Goal: Transaction & Acquisition: Subscribe to service/newsletter

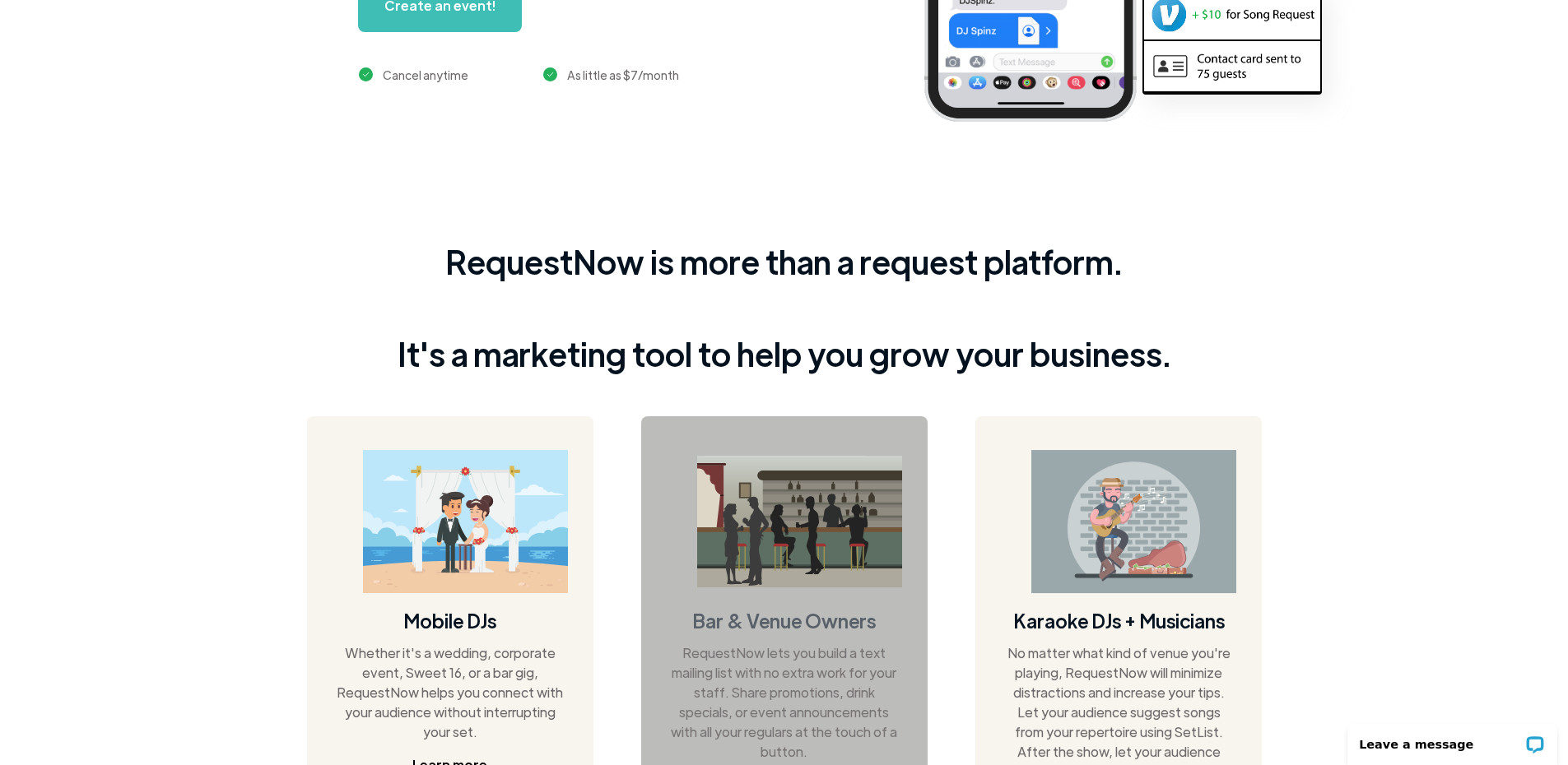
scroll to position [658, 0]
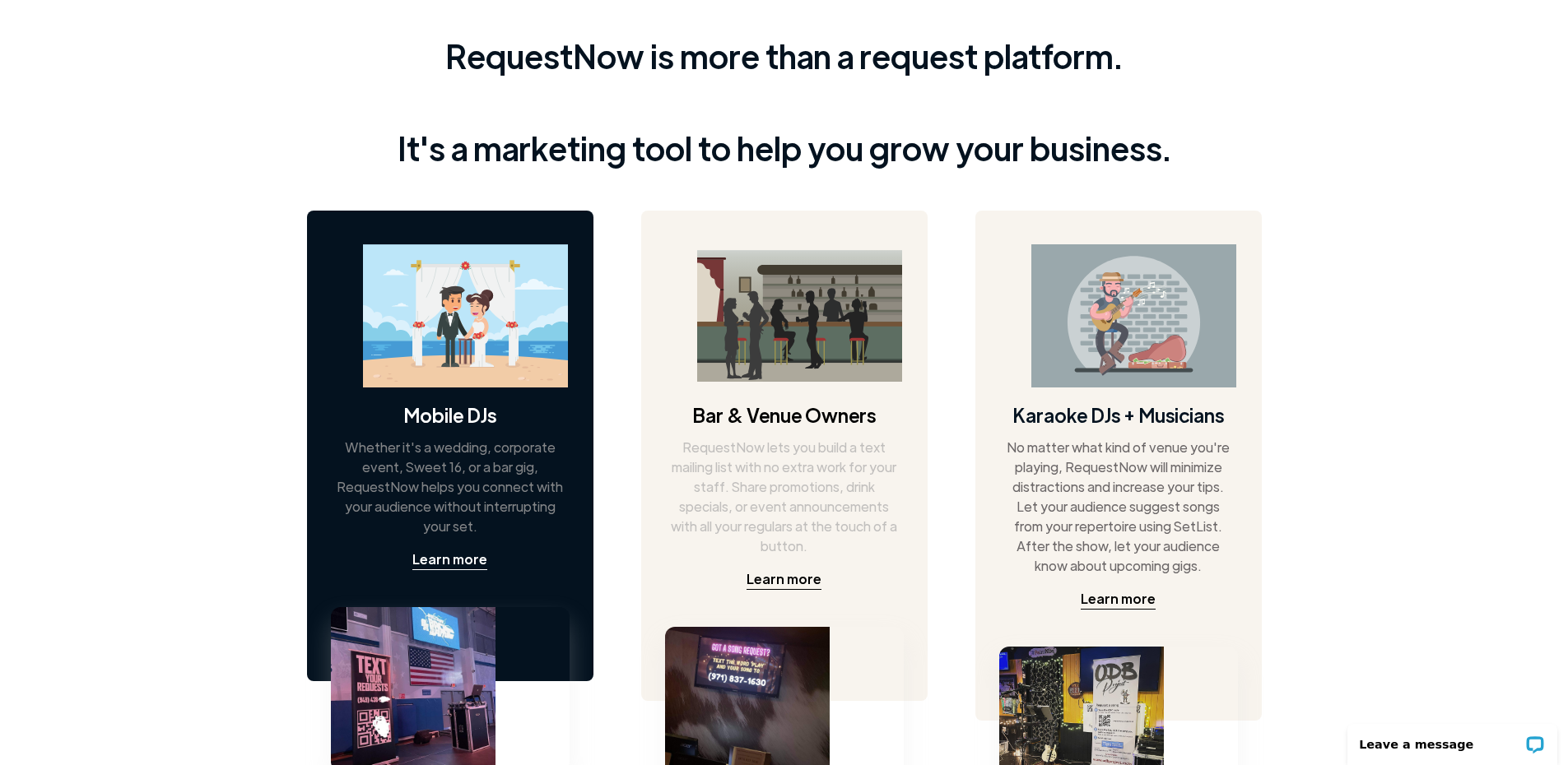
click at [470, 333] on img at bounding box center [465, 316] width 205 height 144
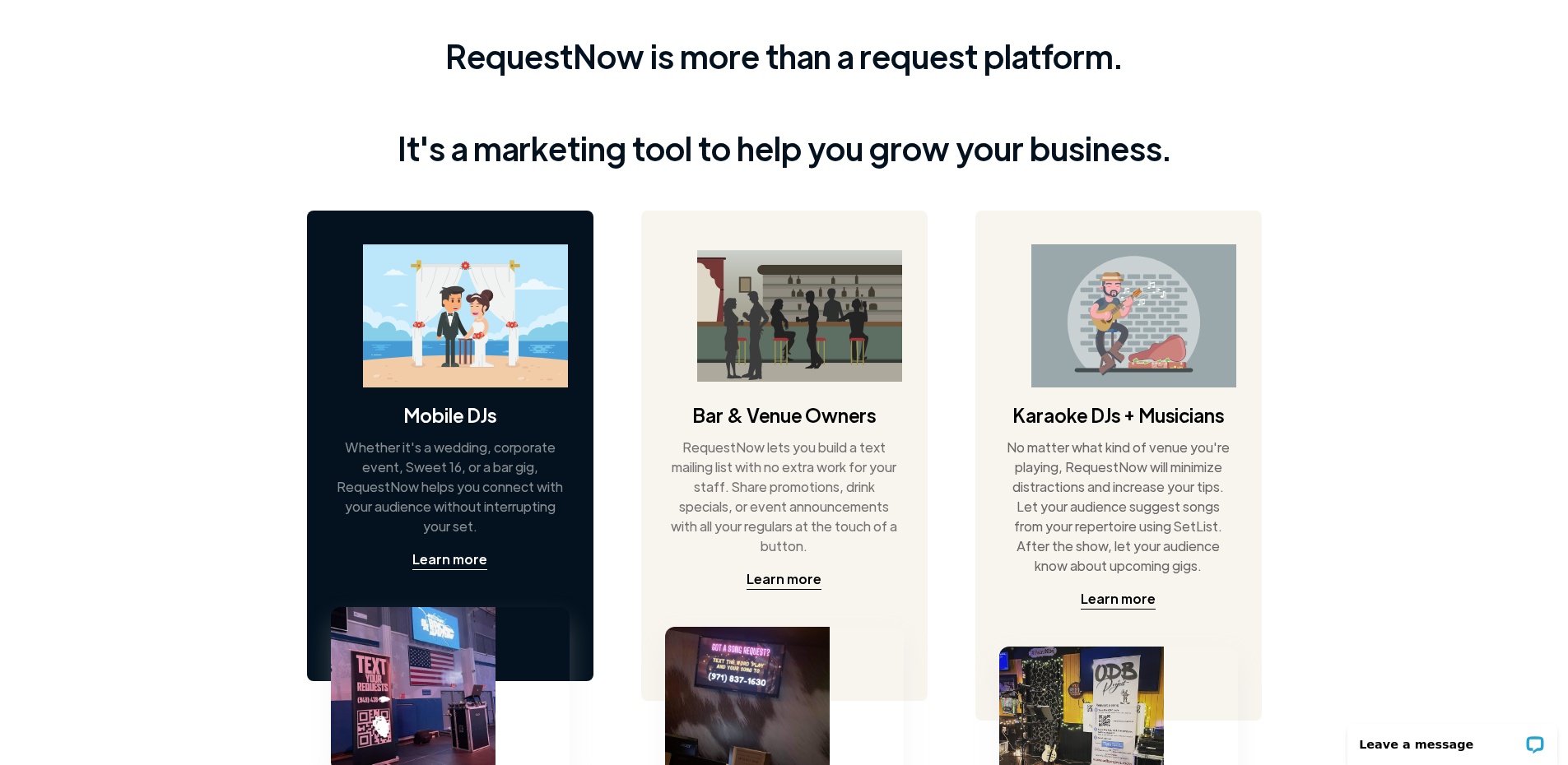
click at [399, 690] on img at bounding box center [413, 689] width 165 height 165
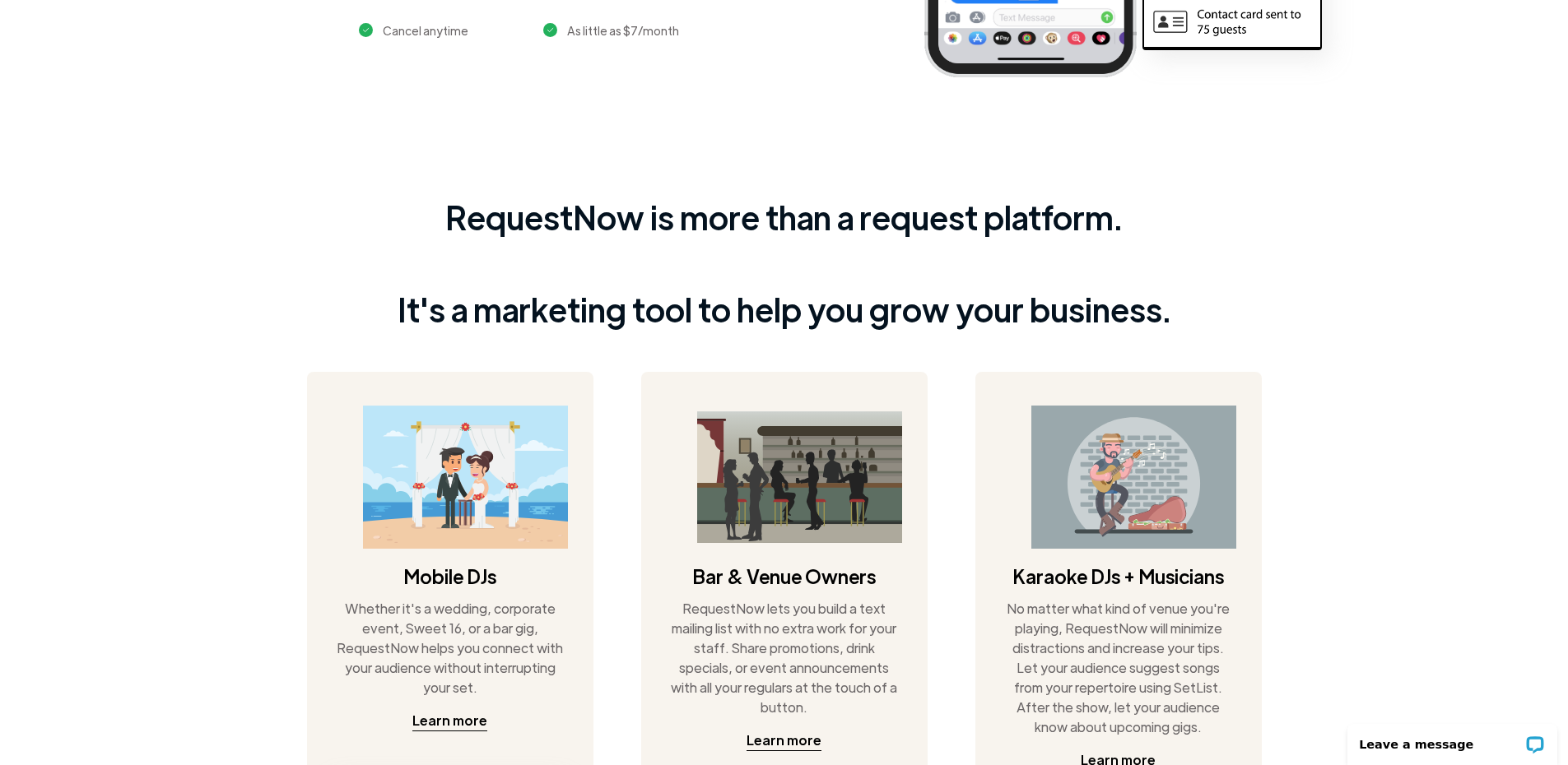
scroll to position [0, 0]
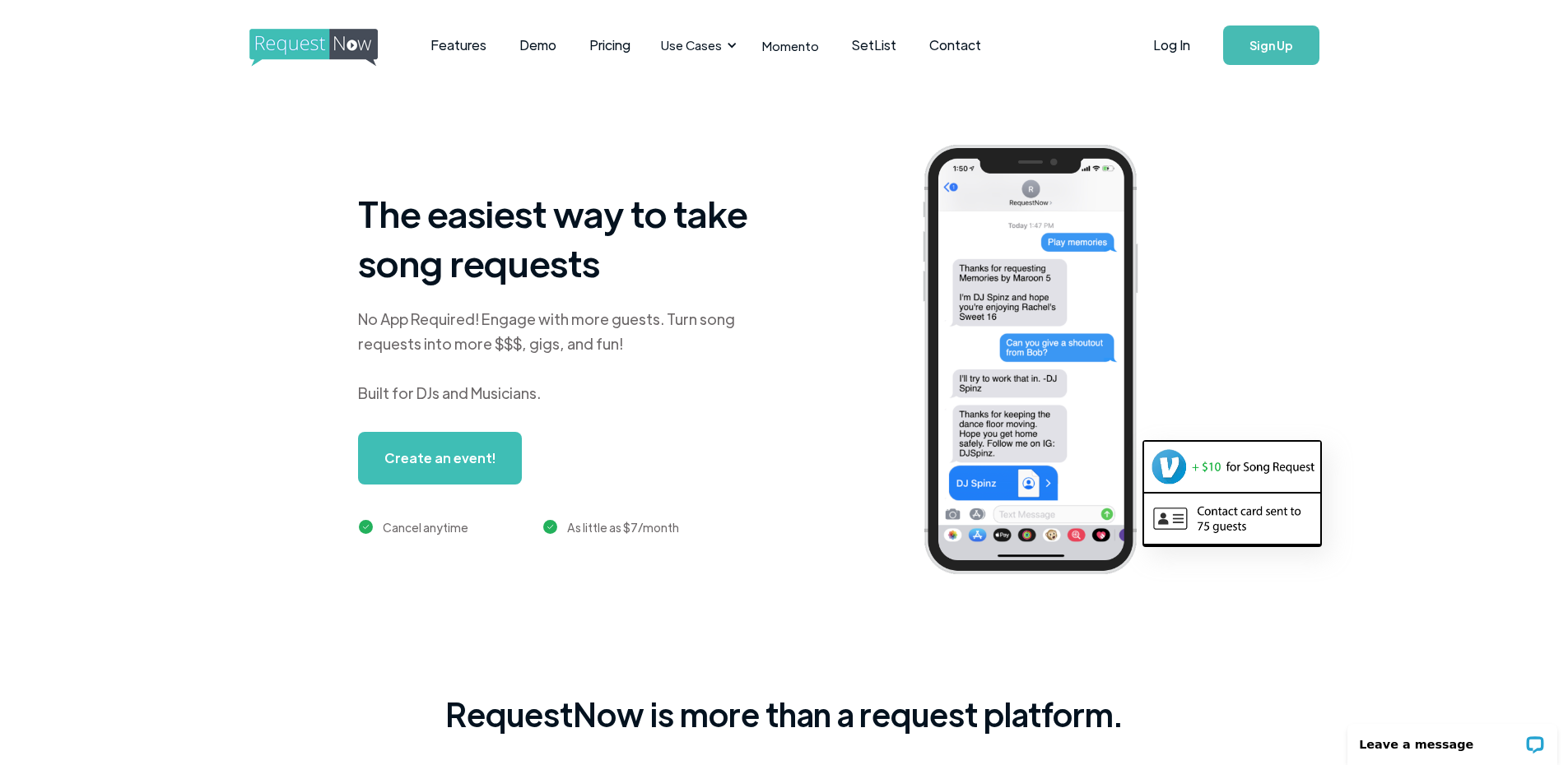
drag, startPoint x: 1458, startPoint y: 574, endPoint x: 1331, endPoint y: 126, distance: 465.7
click at [588, 47] on link "Pricing" at bounding box center [609, 45] width 74 height 51
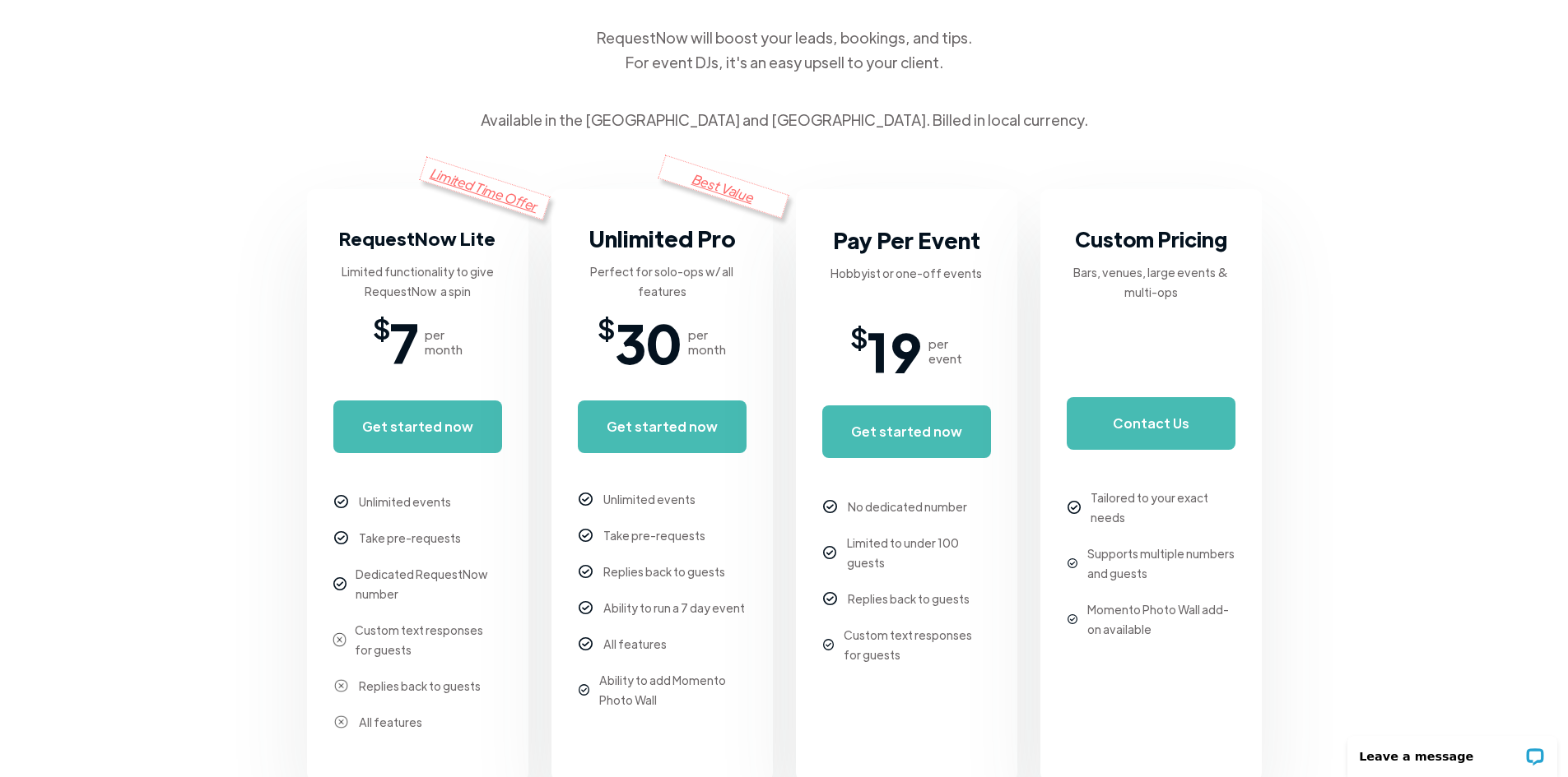
scroll to position [247, 0]
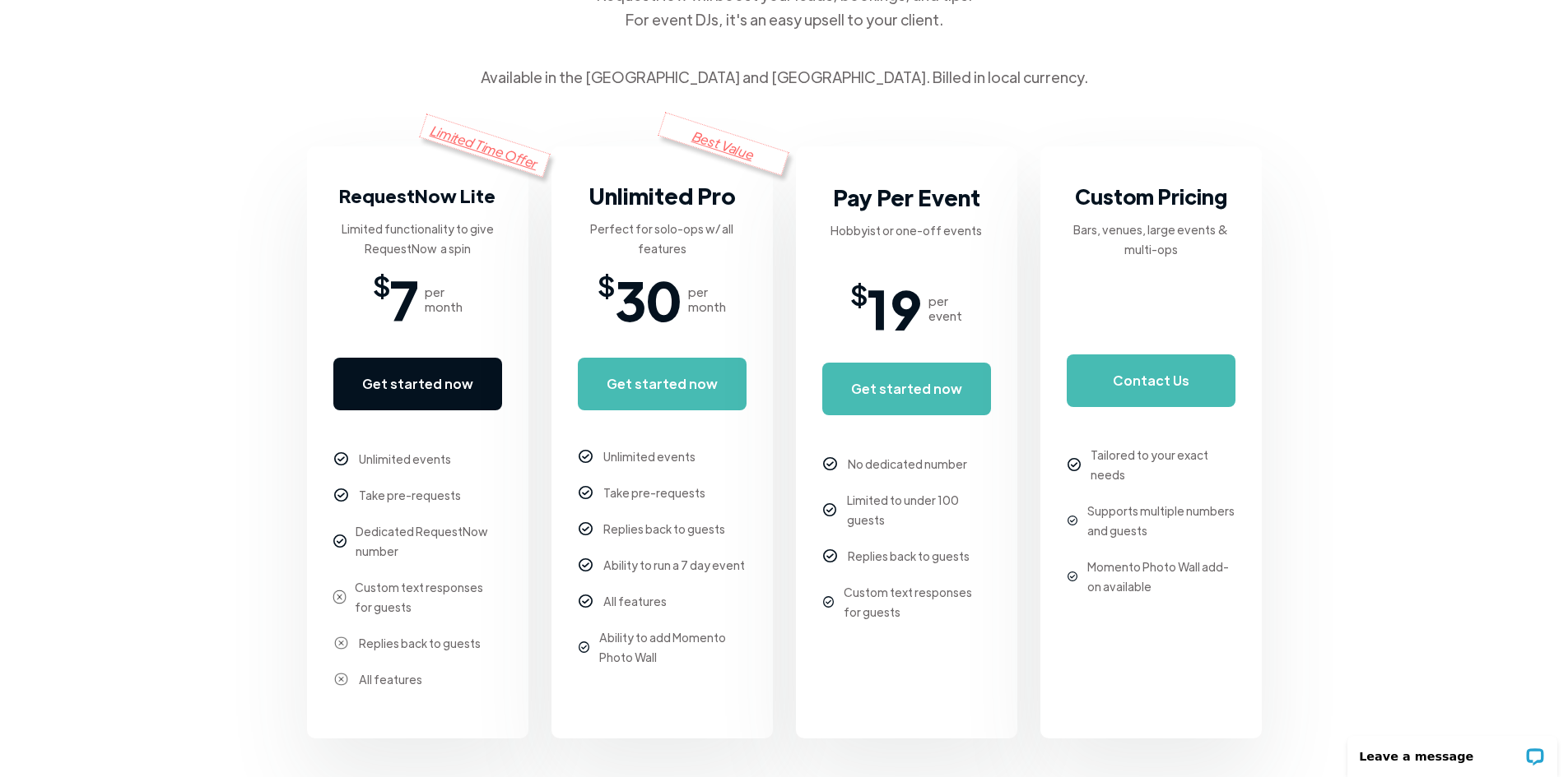
click at [408, 390] on link "Get started now" at bounding box center [418, 384] width 169 height 53
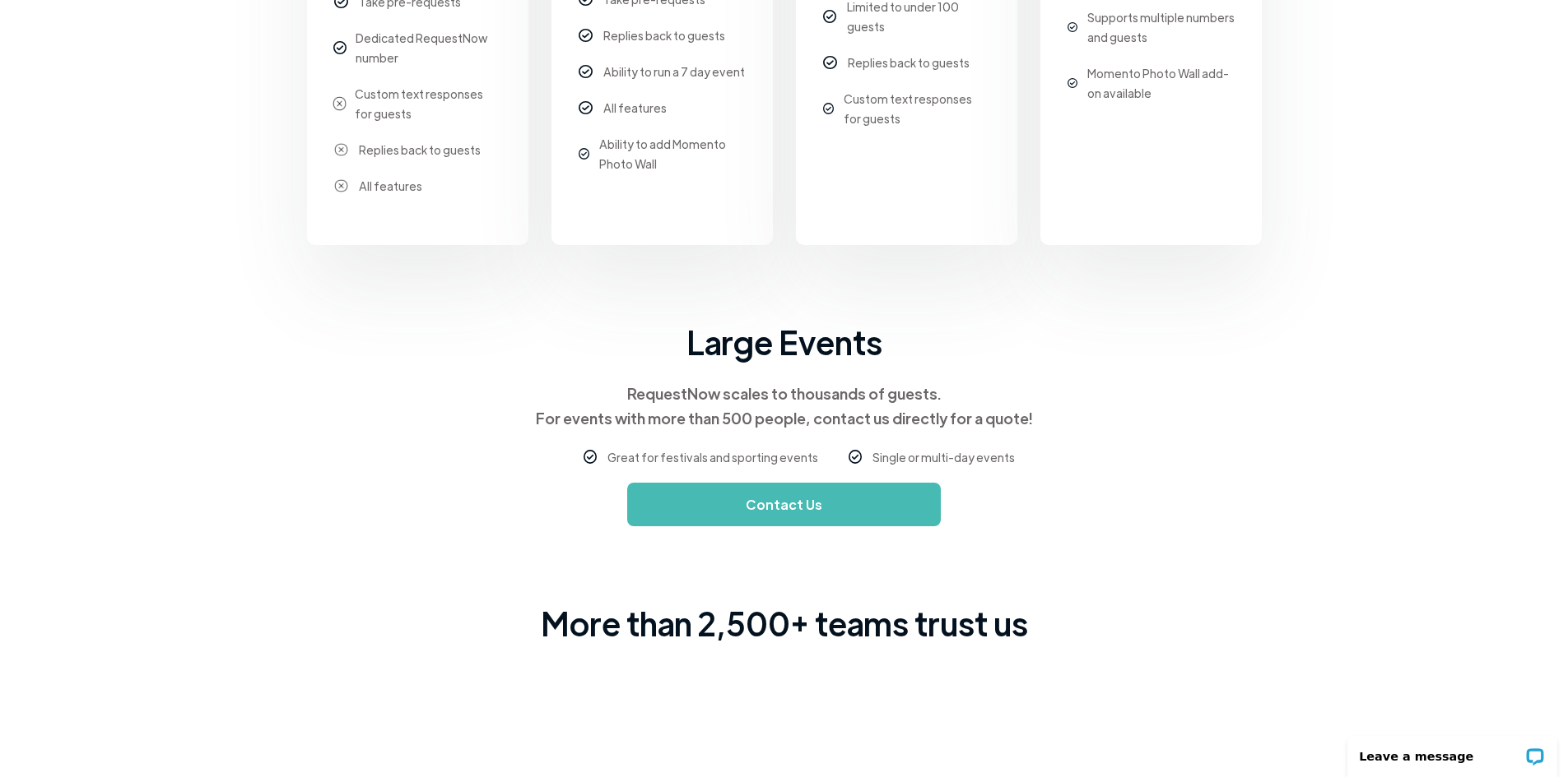
scroll to position [0, 0]
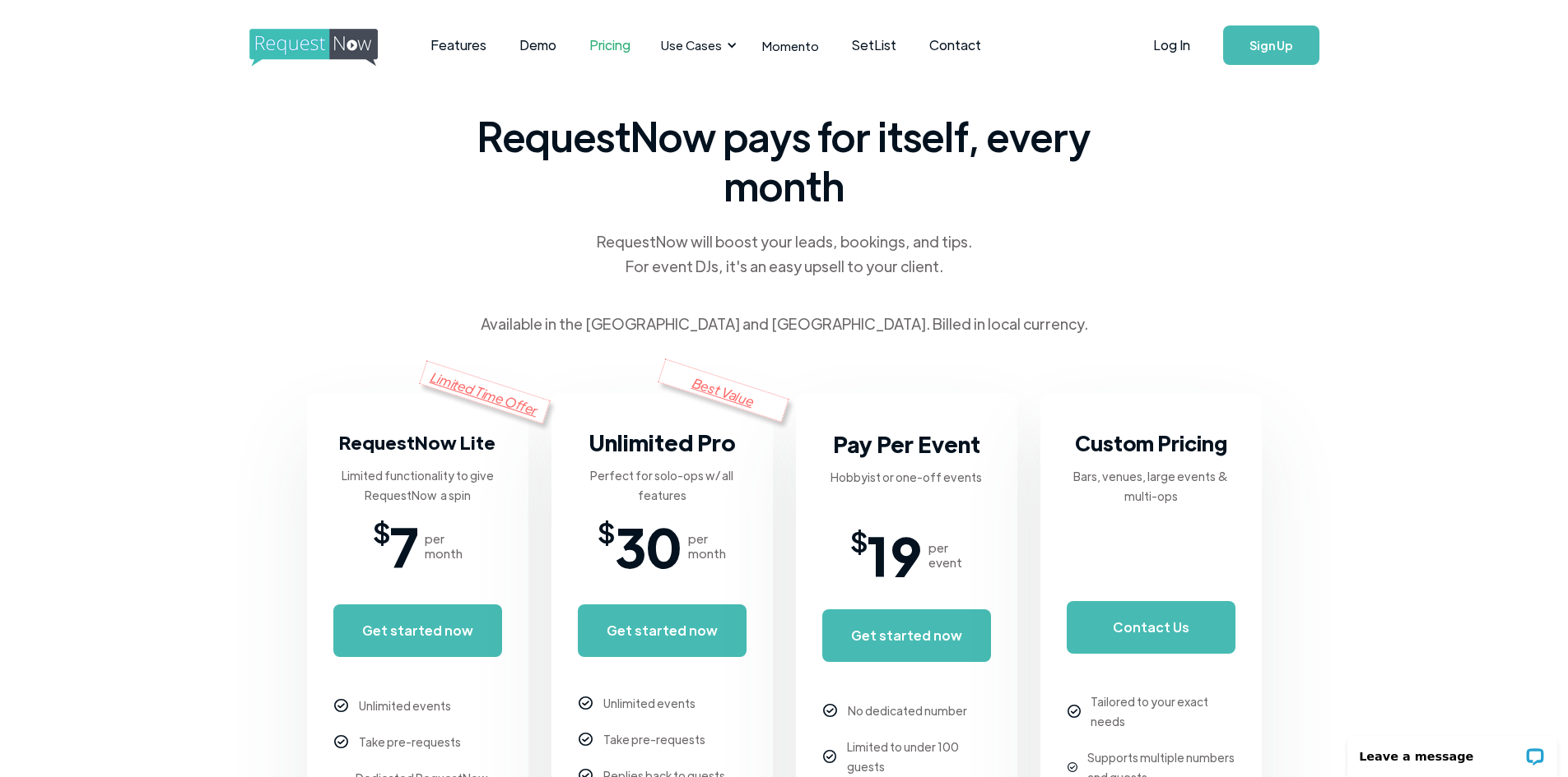
drag, startPoint x: 1258, startPoint y: 657, endPoint x: 1036, endPoint y: 35, distance: 660.4
click at [548, 45] on link "Demo" at bounding box center [538, 45] width 70 height 51
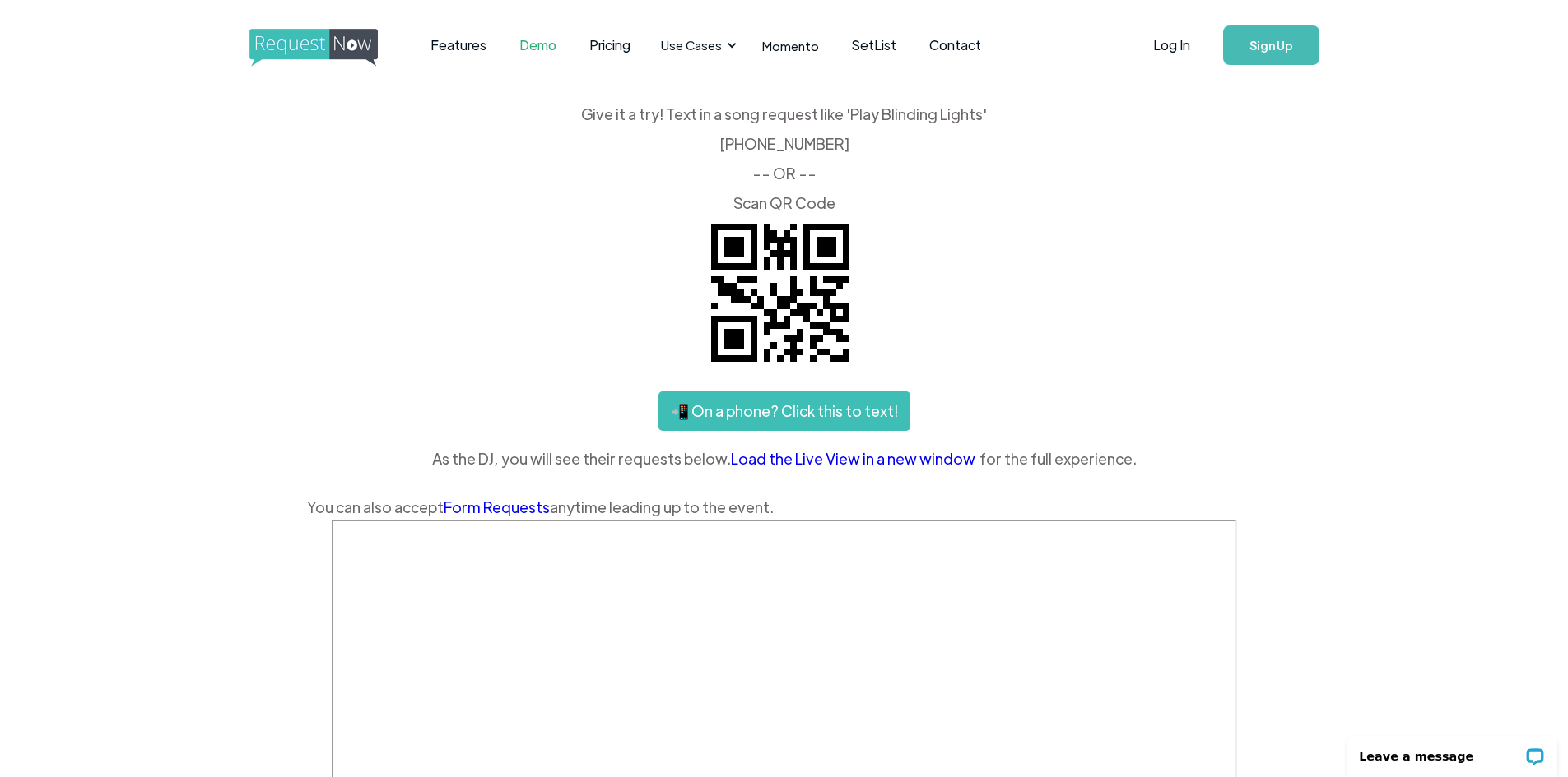
click at [591, 113] on div "Give it a try! Text in a song request like 'Play Blinding Lights' ‍ (425) 657-3…" at bounding box center [784, 159] width 954 height 104
click at [1189, 252] on div "Give it a try! Text in a song request like 'Play Blinding Lights' ‍ (425) 657-3…" at bounding box center [784, 314] width 954 height 413
click at [1285, 44] on link "Sign Up" at bounding box center [1271, 45] width 96 height 40
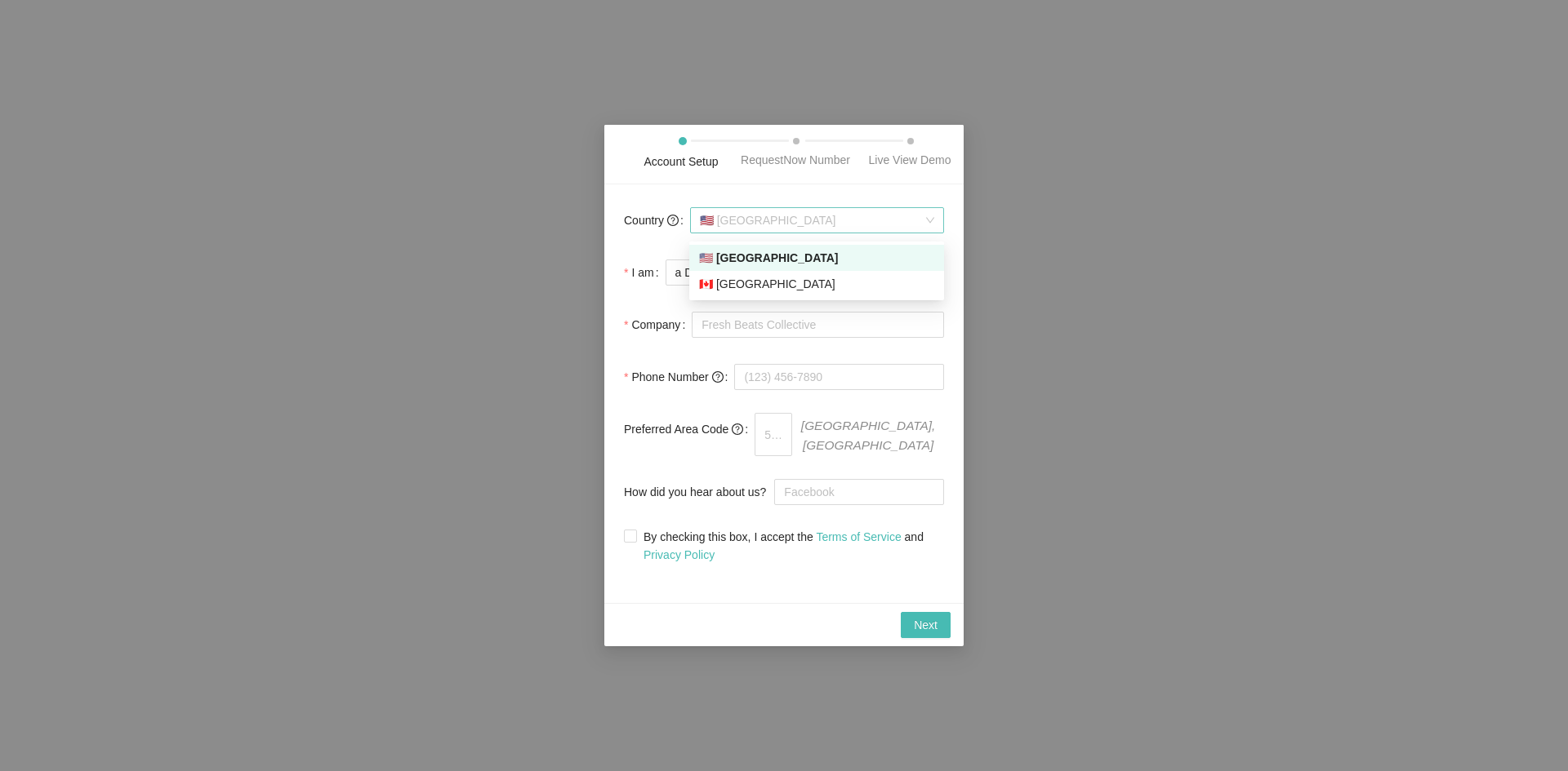
click at [781, 233] on span "🇺🇸 [GEOGRAPHIC_DATA]" at bounding box center [816, 221] width 235 height 25
click at [774, 244] on body "Account Setup RequestNow Number Live View Demo Country 🇺🇸 United States I am a …" at bounding box center [784, 386] width 1568 height 771
click at [787, 276] on span "a DJ, DJ company owner, or bar/venue owner" at bounding box center [804, 273] width 259 height 25
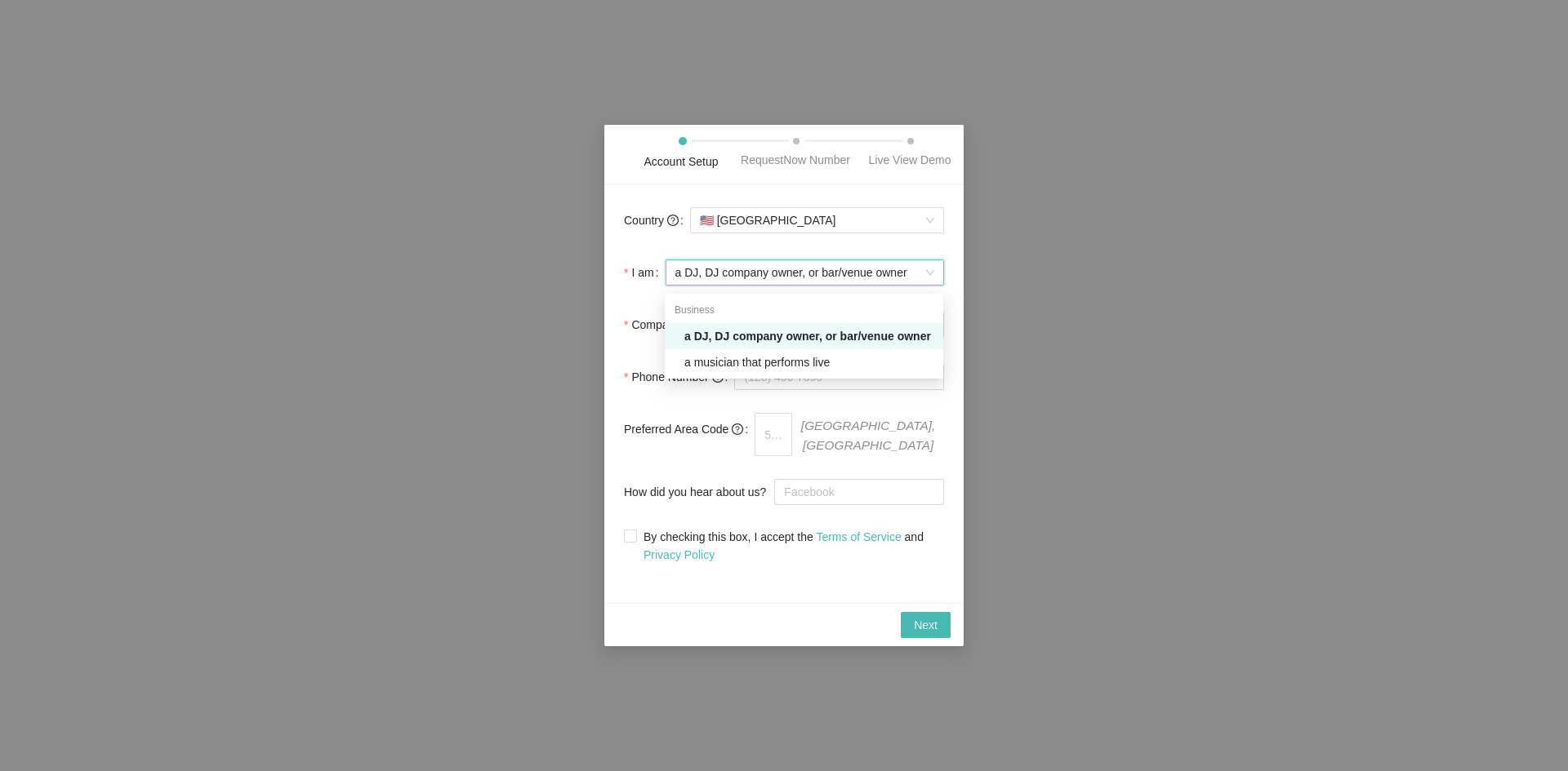
click at [787, 276] on span "a DJ, DJ company owner, or bar/venue owner" at bounding box center [804, 273] width 259 height 25
click at [766, 332] on div "a DJ, DJ company owner, or bar/venue owner" at bounding box center [808, 336] width 249 height 18
click at [813, 338] on input "Company" at bounding box center [817, 325] width 252 height 26
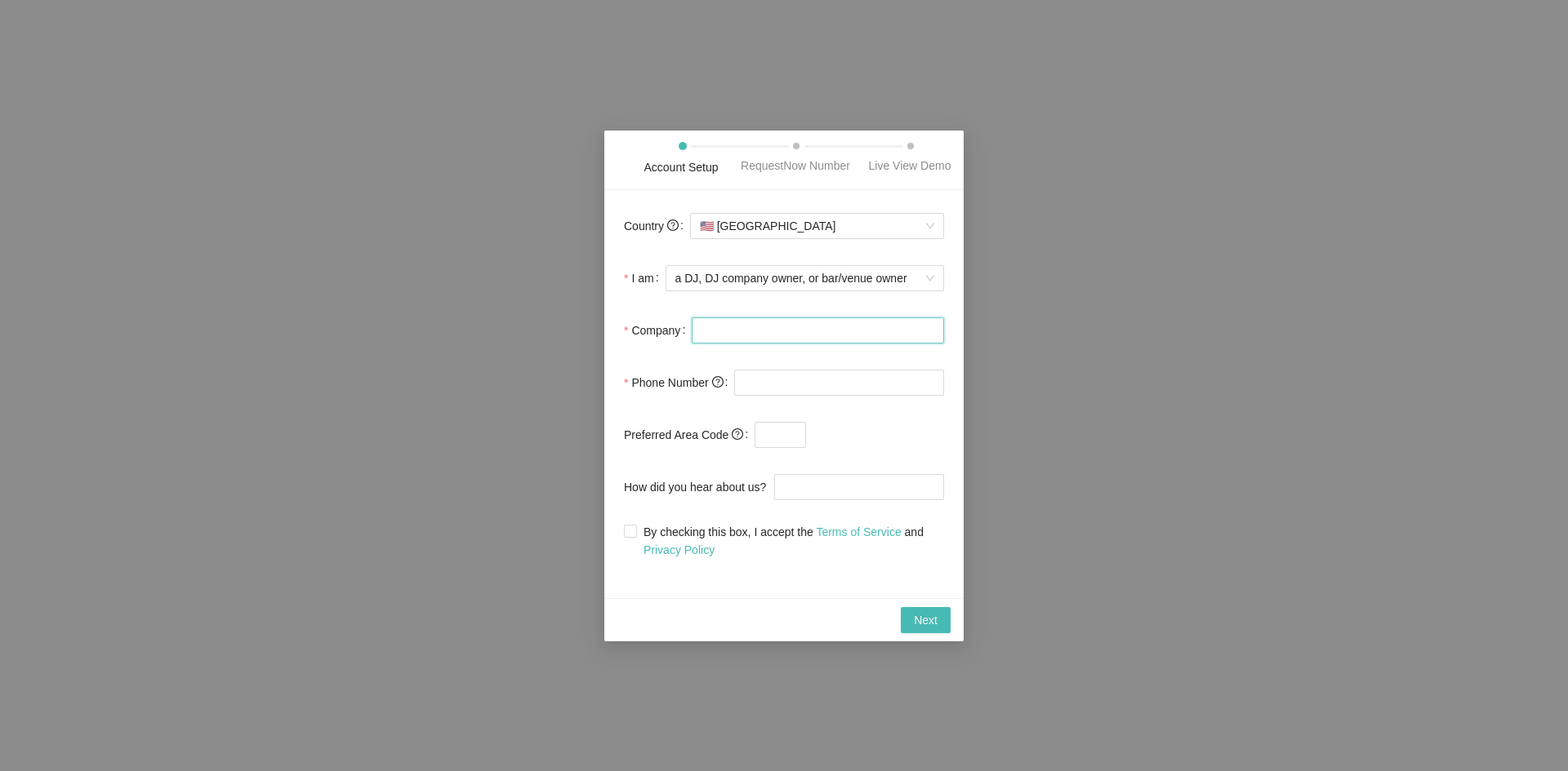
type input "Elegante Entertainment"
type input "(832) 465-1161"
click at [770, 427] on input "text" at bounding box center [780, 435] width 51 height 26
type input "832"
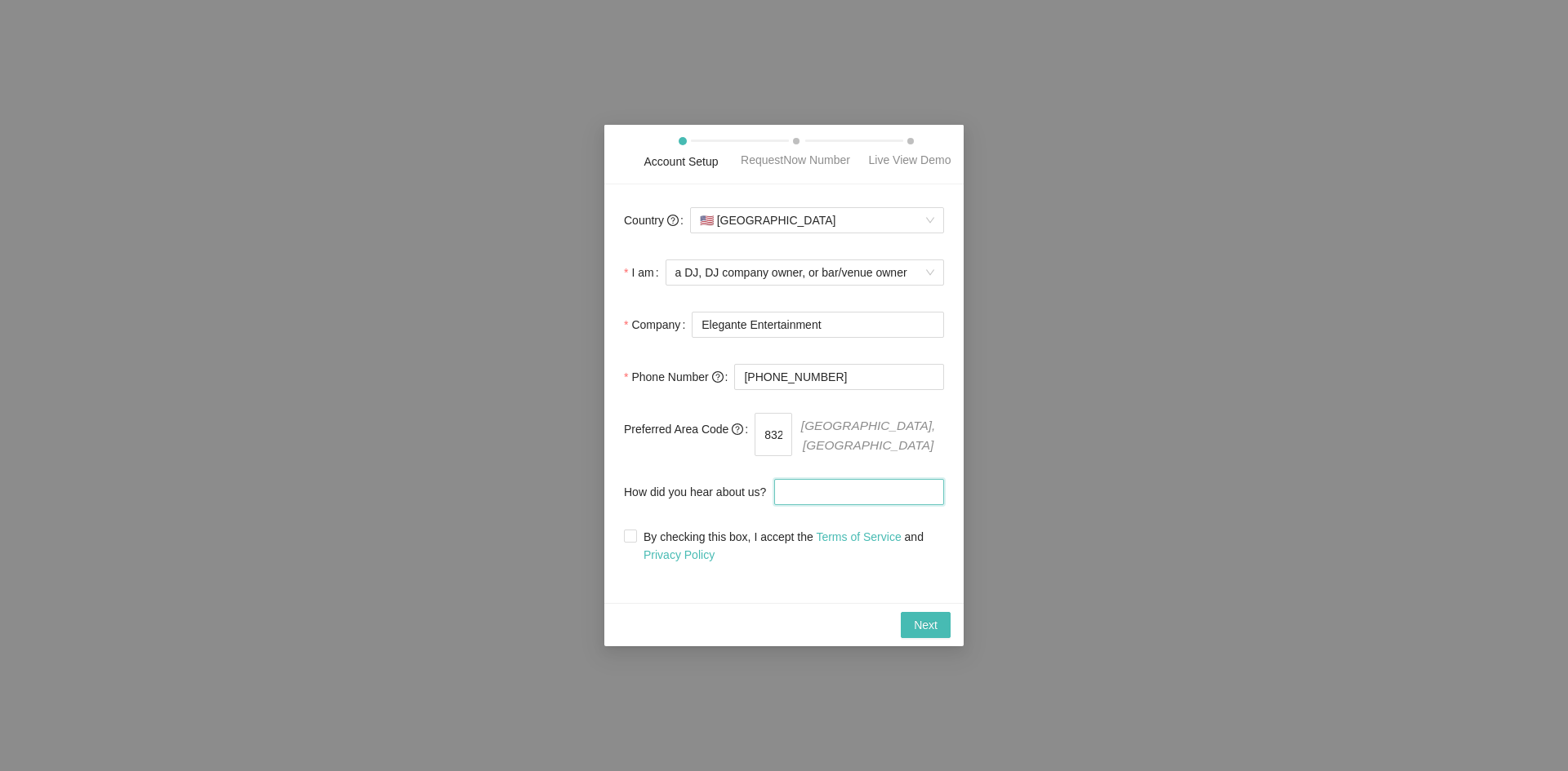
click at [856, 493] on input "How did you hear about us?" at bounding box center [859, 492] width 170 height 26
click at [637, 531] on span "By checking this box, I accept the Terms of Service and Privacy Policy" at bounding box center [790, 546] width 307 height 36
click at [635, 531] on input "By checking this box, I accept the Terms of Service and Privacy Policy" at bounding box center [629, 536] width 11 height 11
checkbox input "true"
click at [927, 619] on span "Next" at bounding box center [925, 625] width 24 height 18
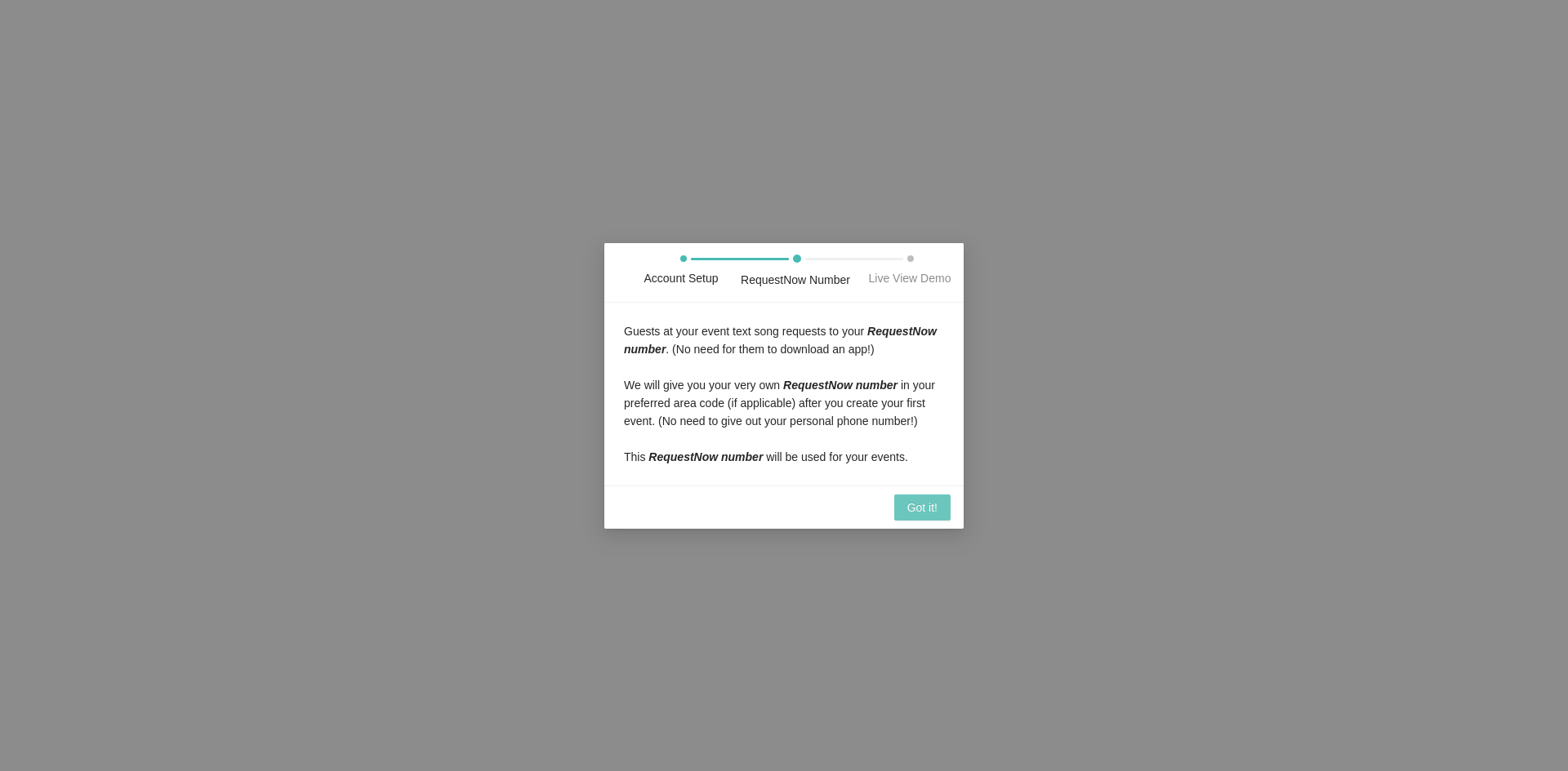
click at [927, 513] on span "Got it!" at bounding box center [922, 508] width 30 height 18
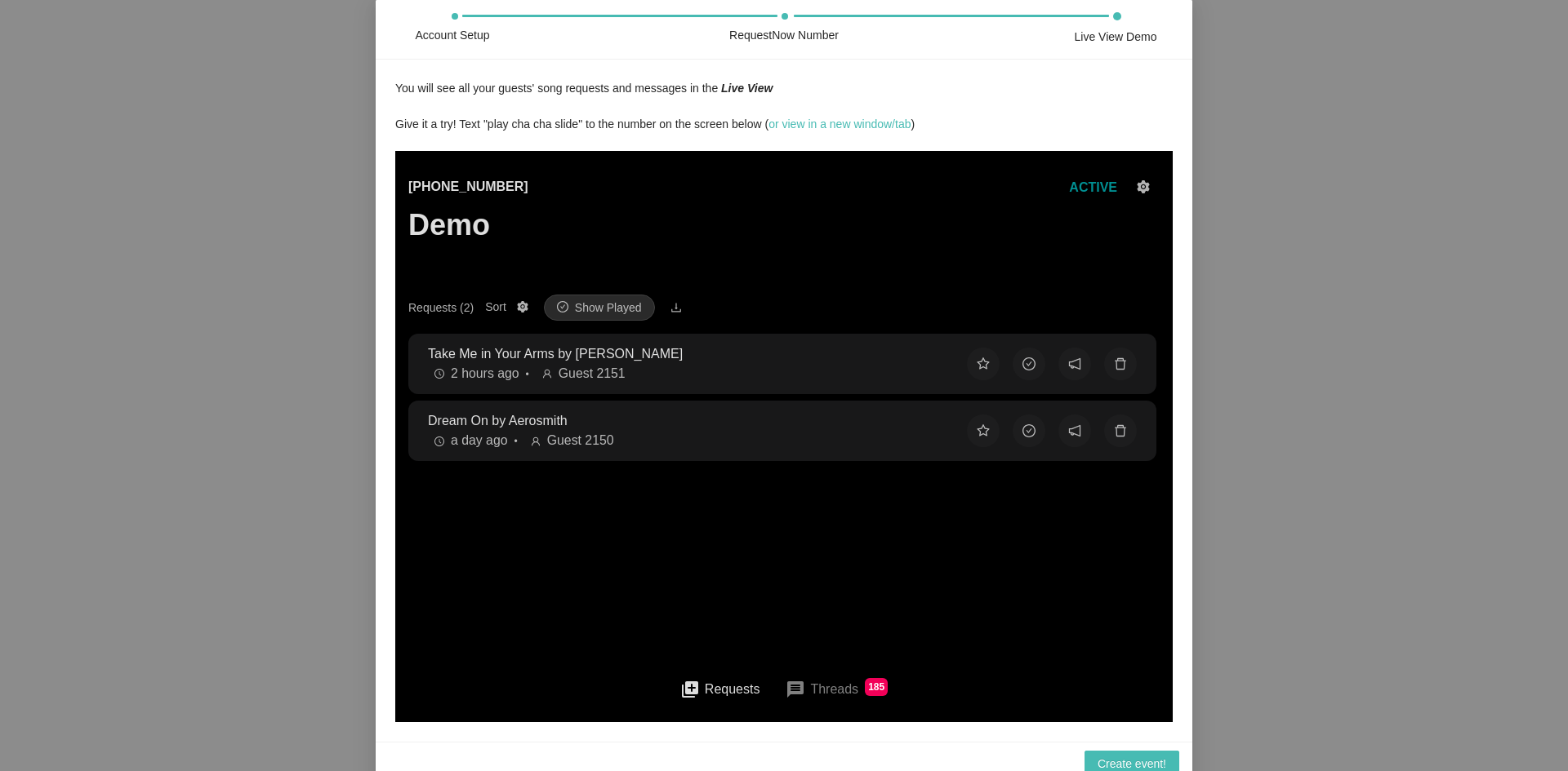
click at [820, 691] on button "message Threads 185" at bounding box center [836, 689] width 128 height 39
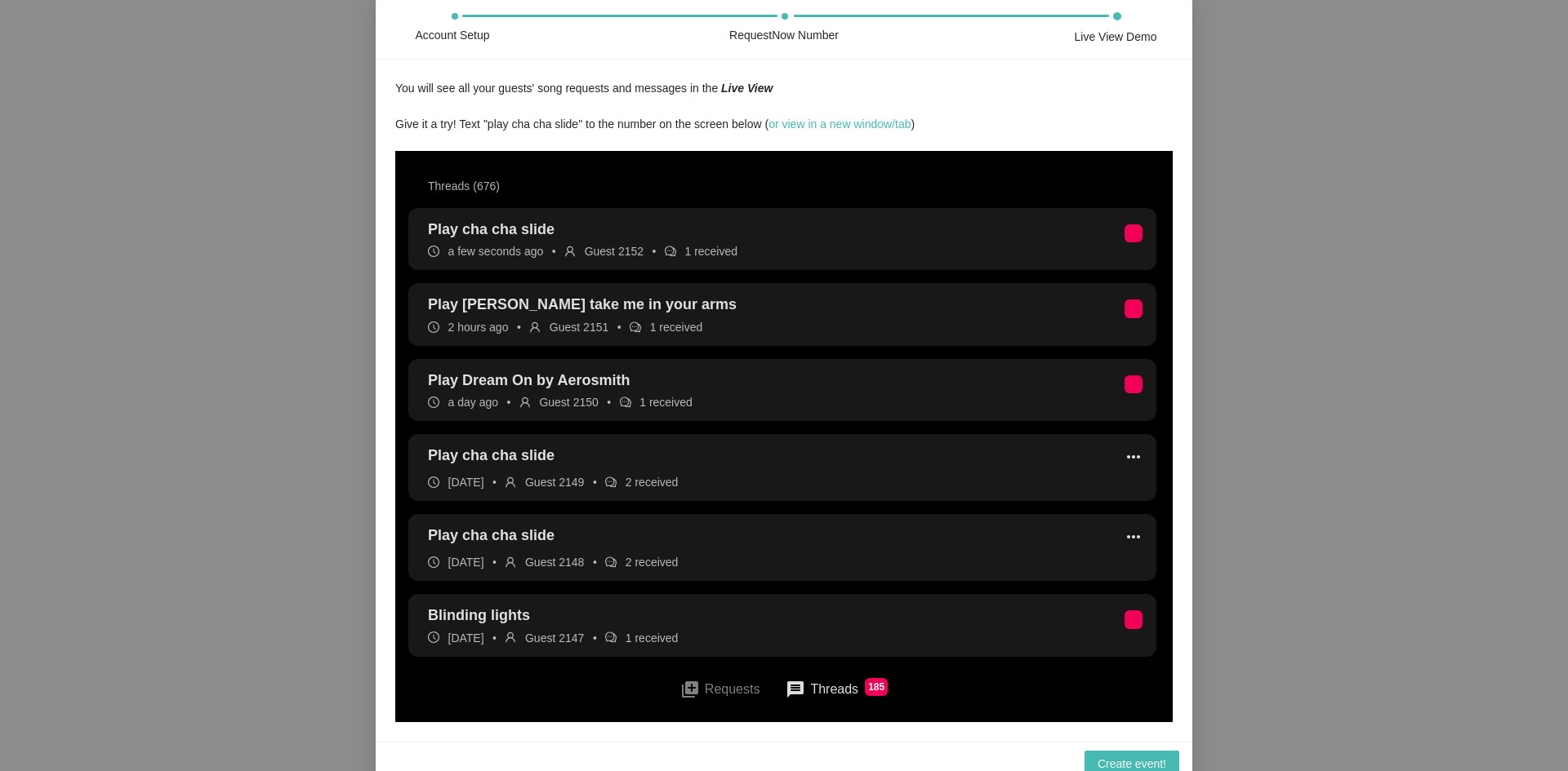
click at [713, 694] on button "queue Requests" at bounding box center [720, 689] width 106 height 37
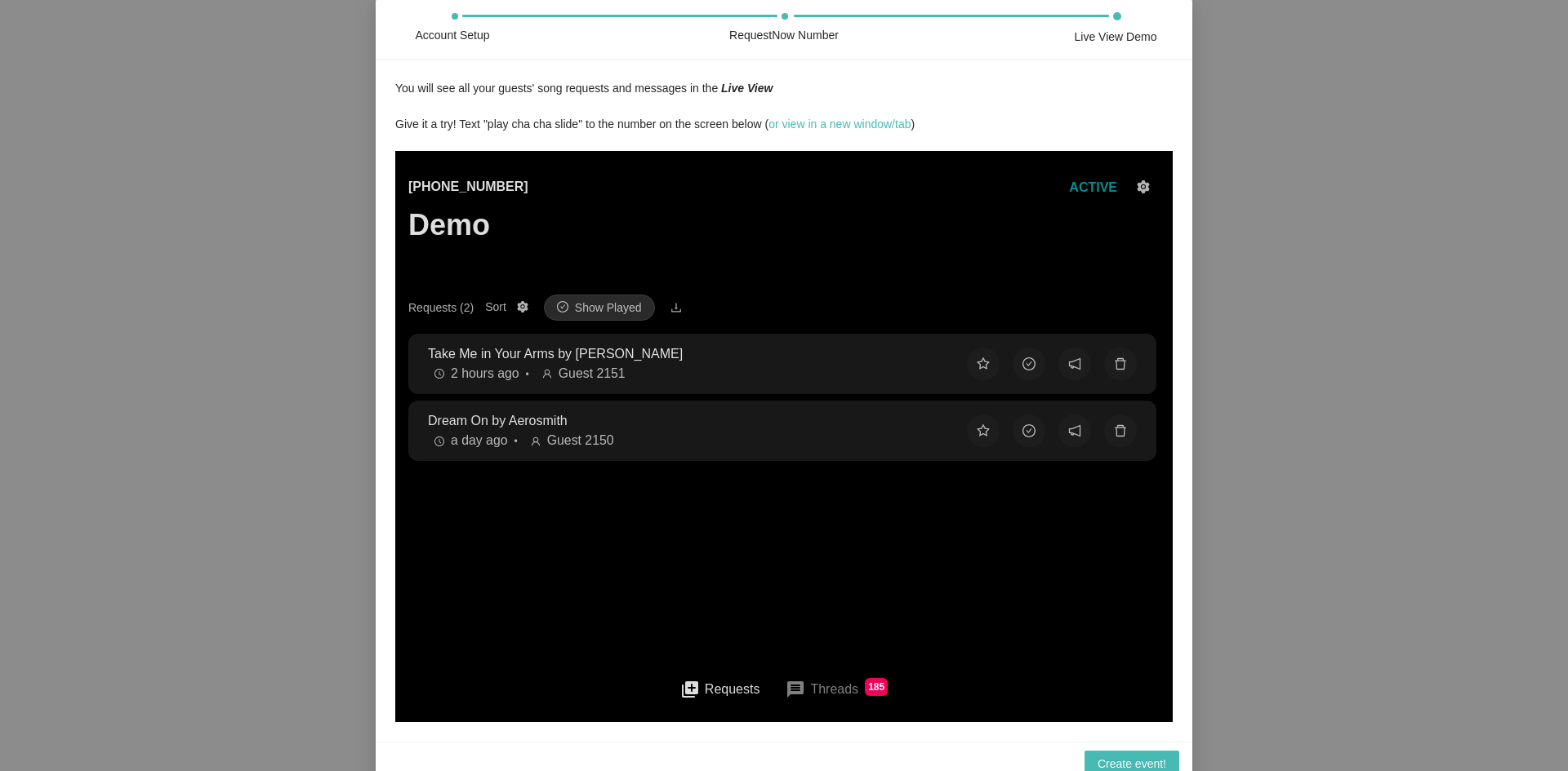
click at [833, 697] on button "message Threads 185" at bounding box center [836, 689] width 128 height 39
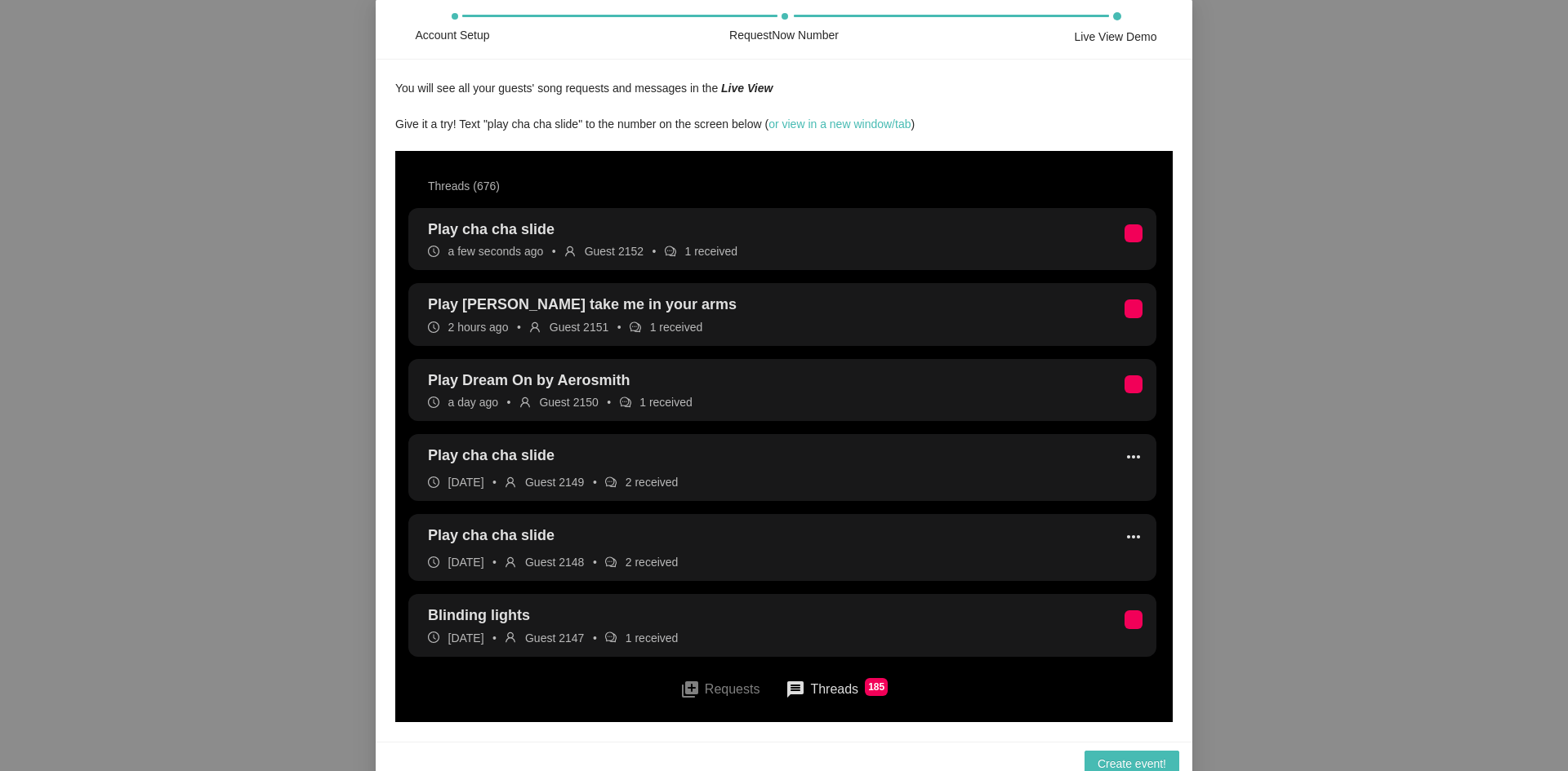
click at [783, 249] on li "Play cha cha slide a few seconds ago • Guest 2152 • 1 received" at bounding box center [782, 239] width 748 height 62
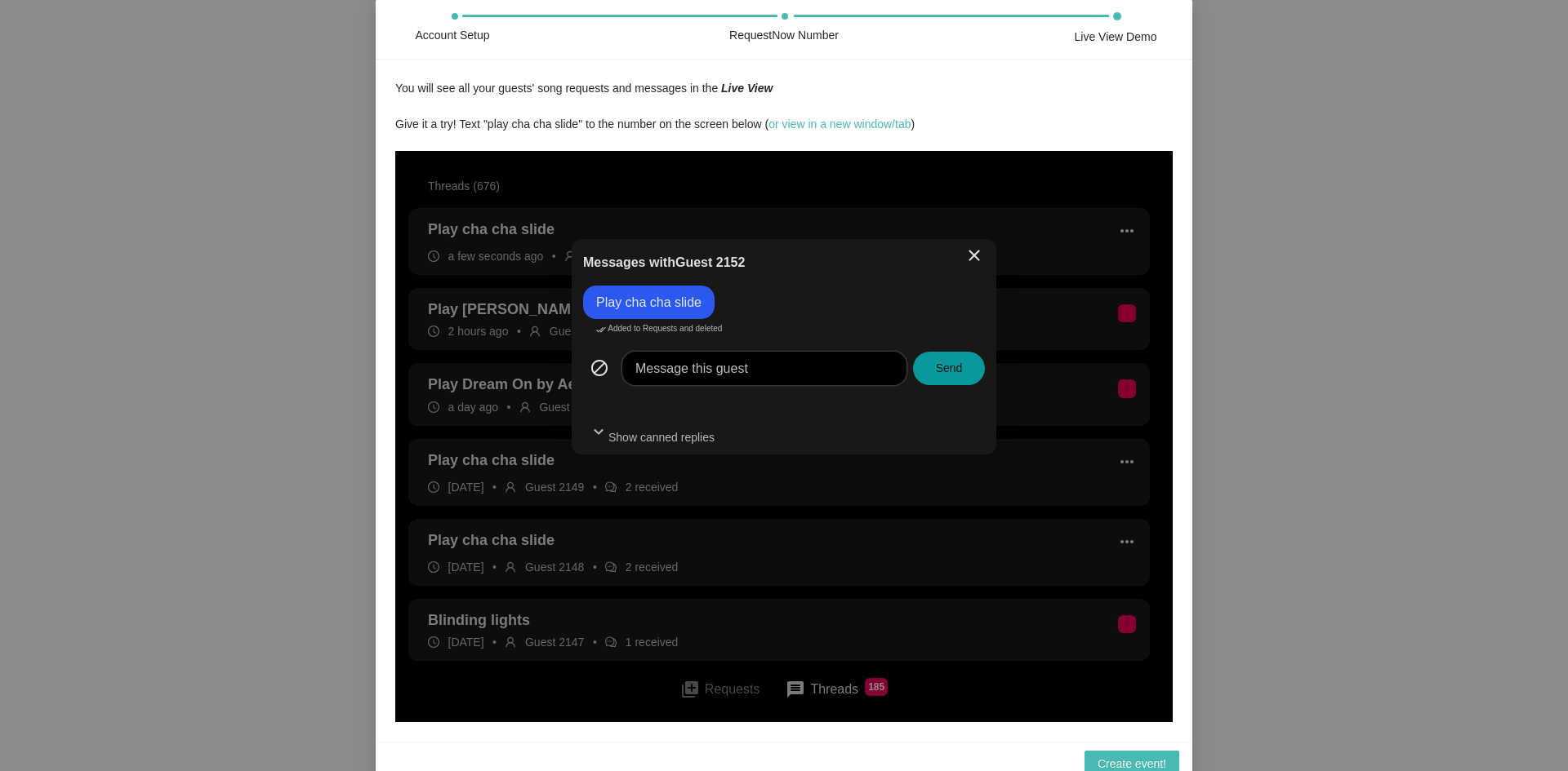
click at [783, 370] on textarea at bounding box center [764, 368] width 284 height 33
type textarea "t"
type textarea "te"
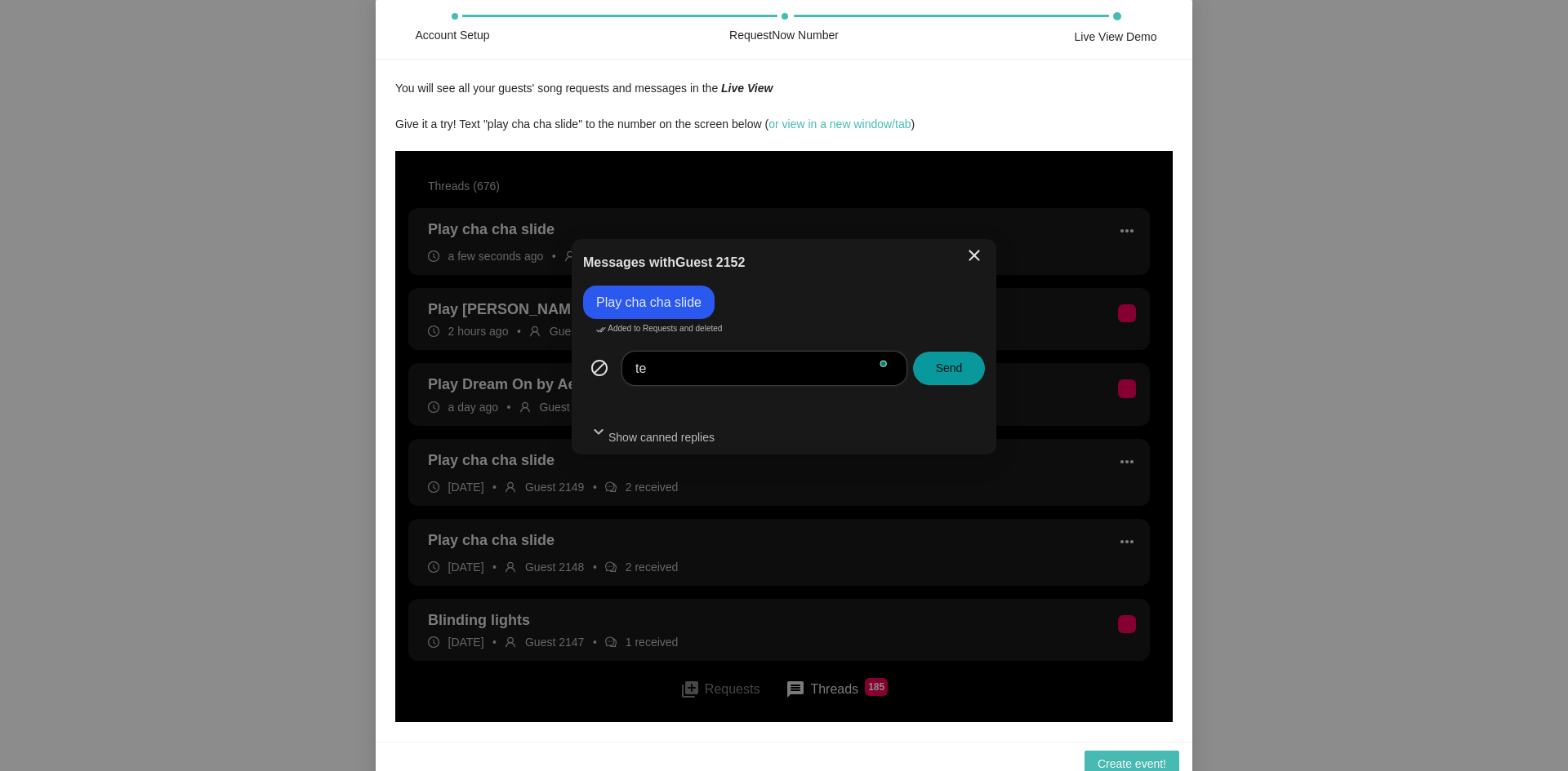
type textarea "tes"
type textarea "test"
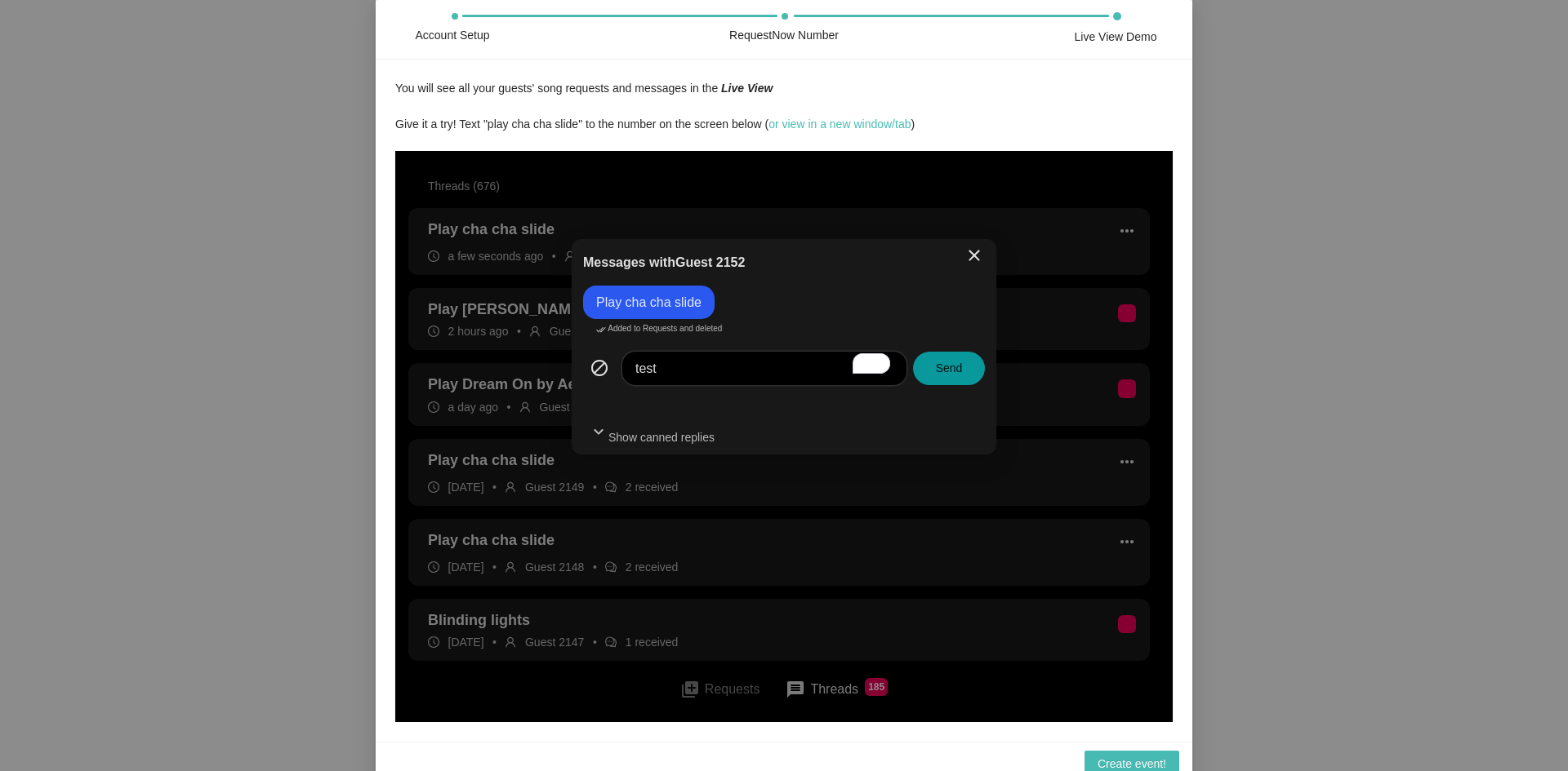
click at [954, 353] on button "Send" at bounding box center [949, 368] width 72 height 33
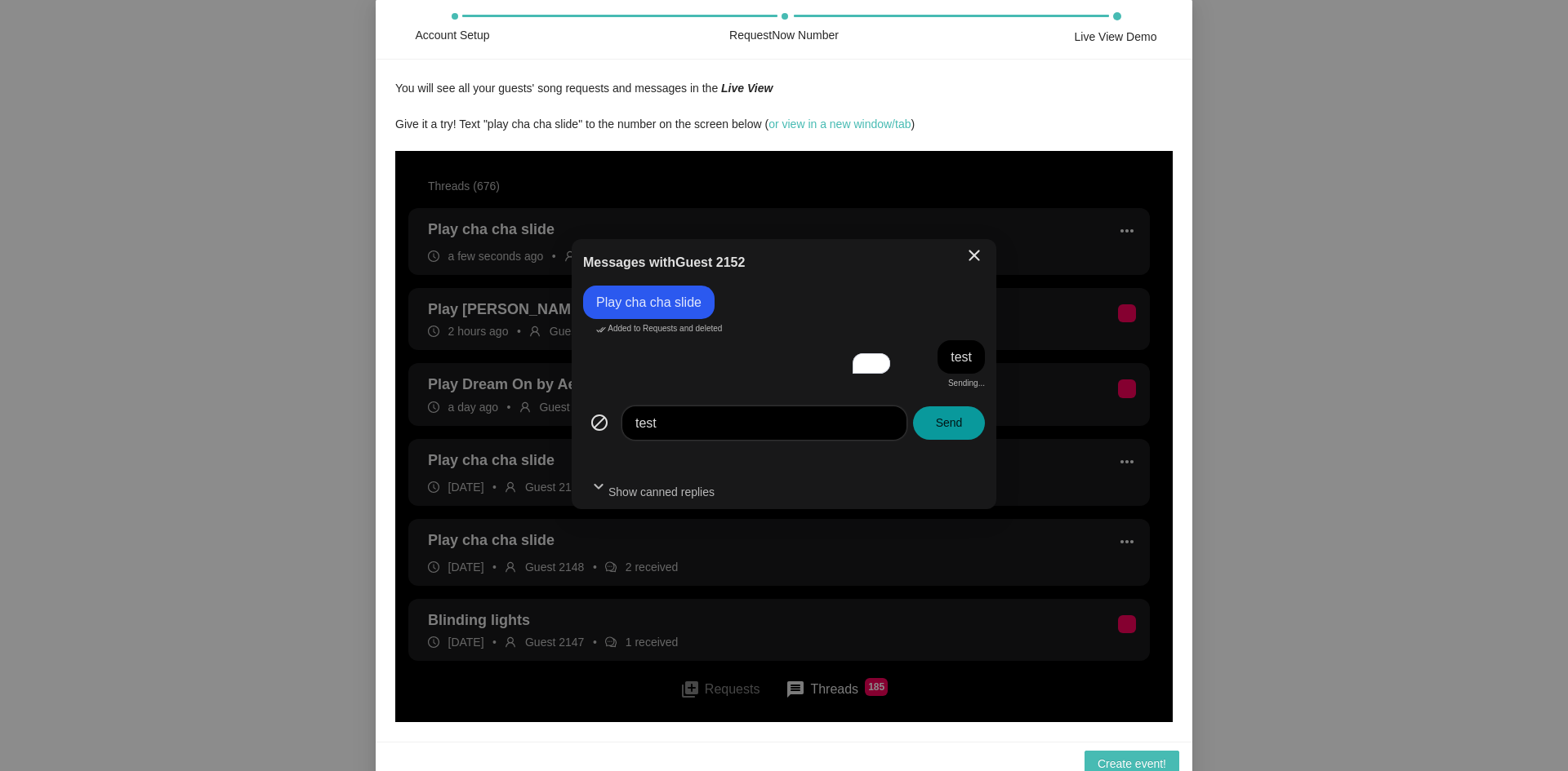
type textarea "Message this guest"
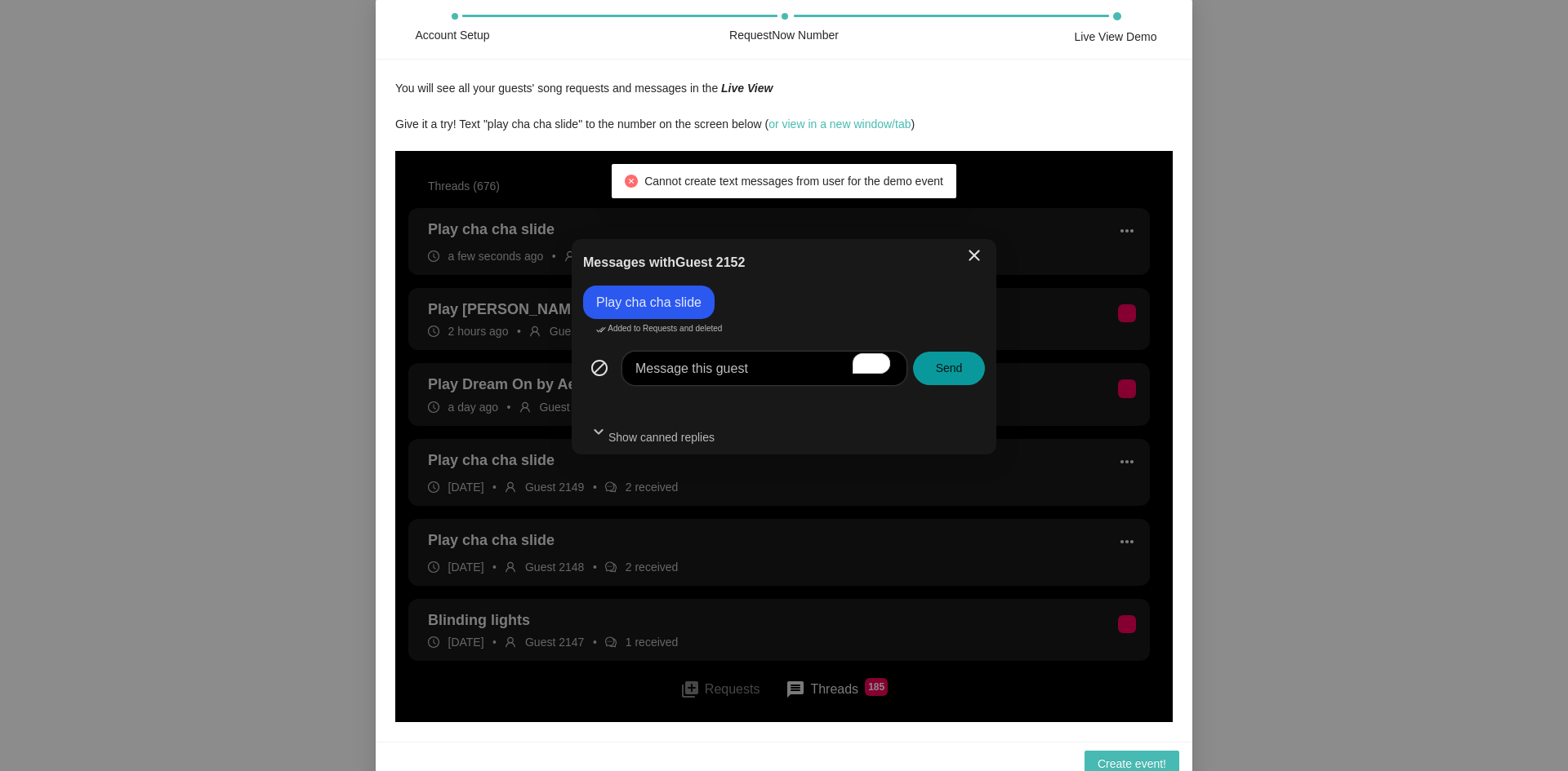
scroll to position [14, 0]
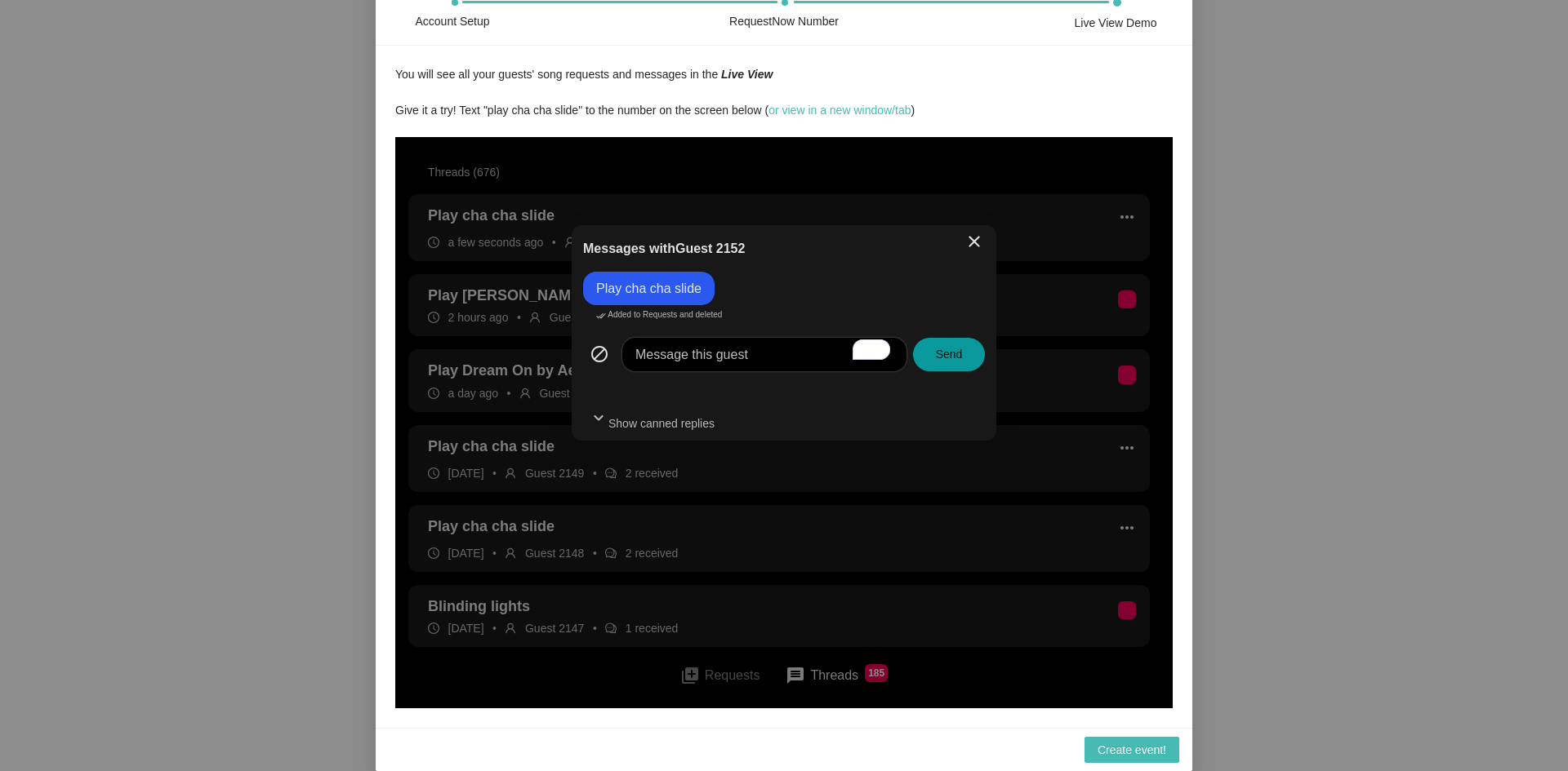
click at [973, 234] on span "close" at bounding box center [974, 242] width 20 height 20
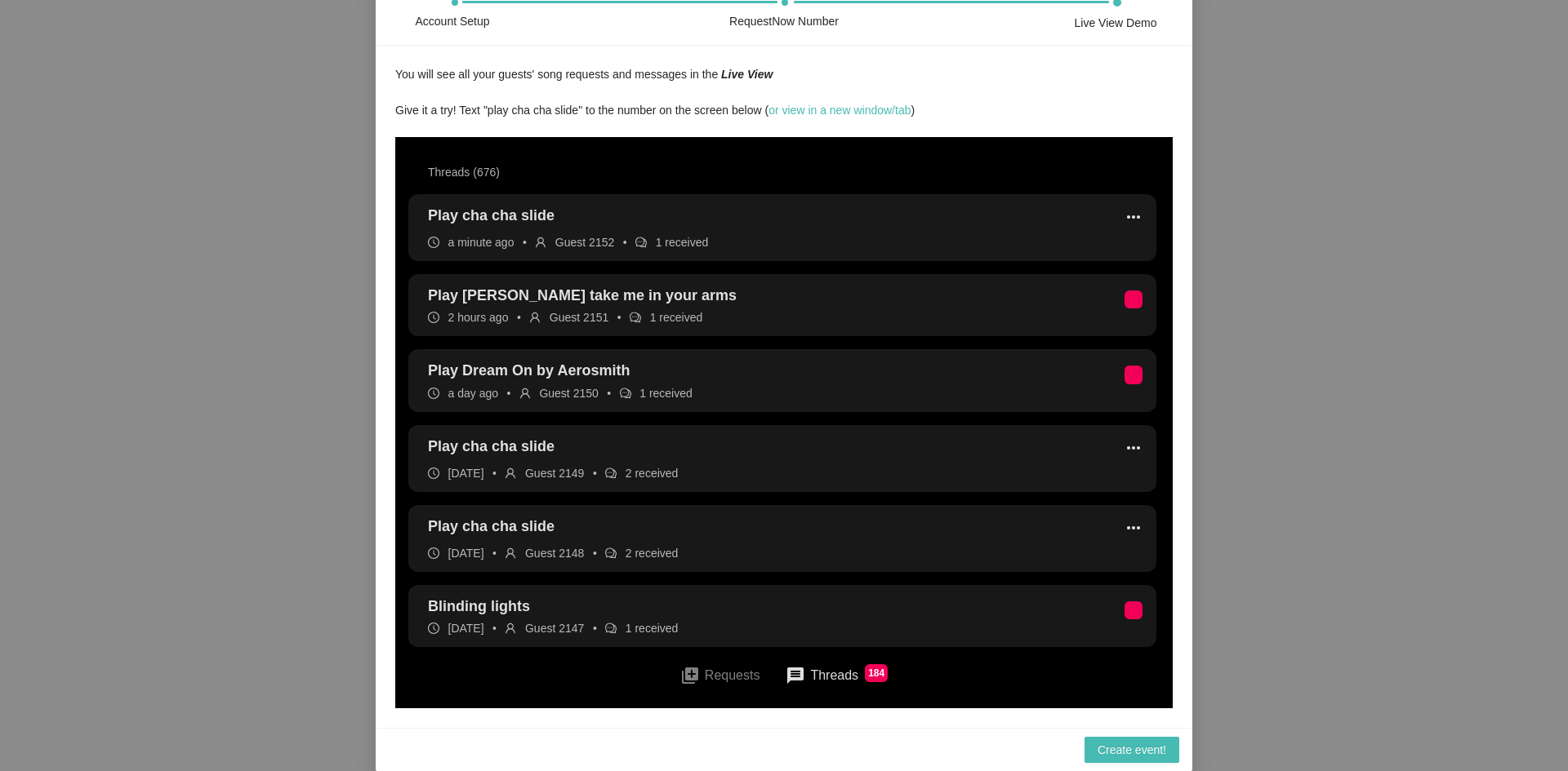
click at [704, 662] on button "queue Requests" at bounding box center [720, 675] width 106 height 37
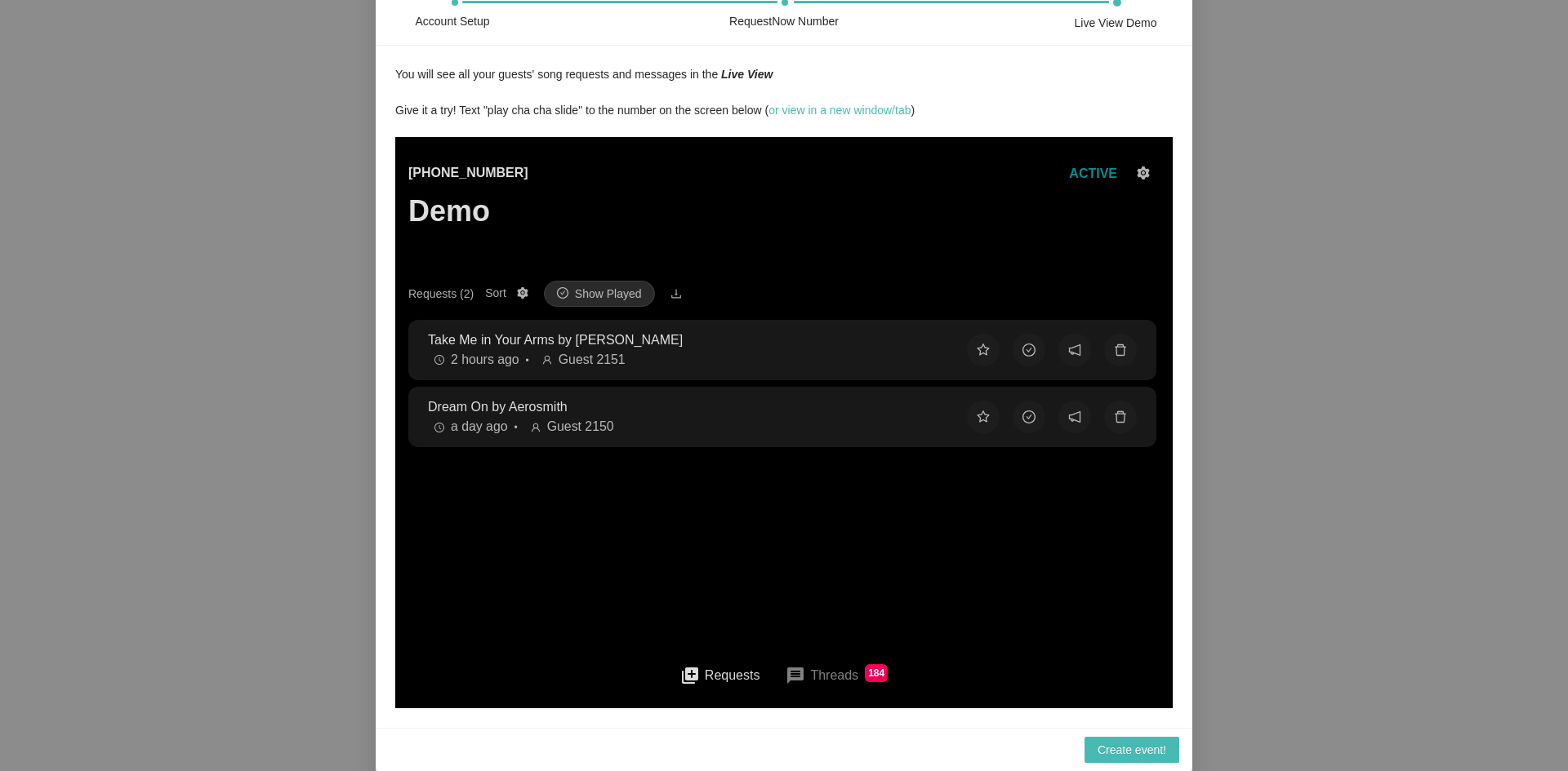
click at [824, 680] on button "message Threads 184" at bounding box center [836, 675] width 128 height 39
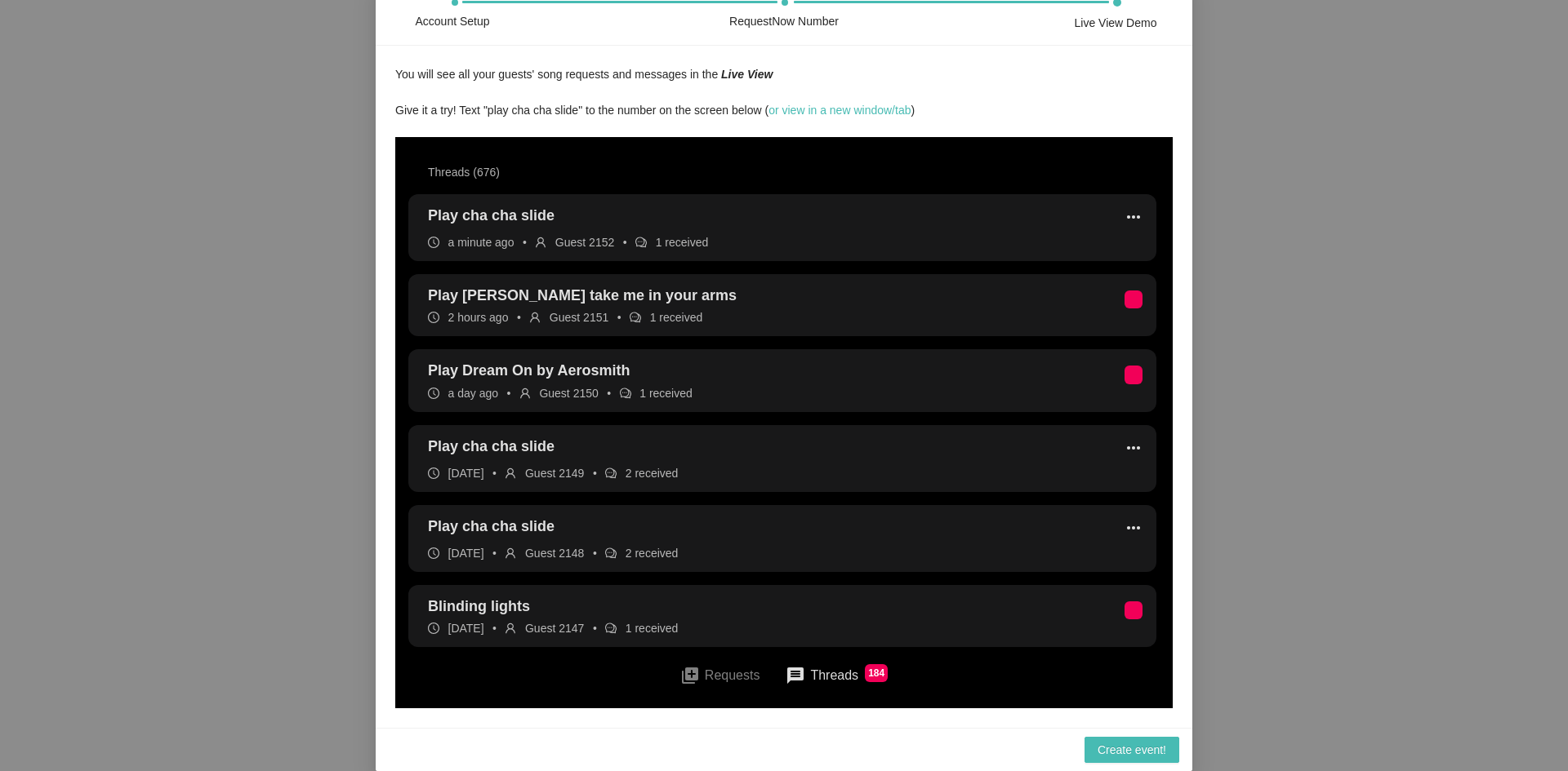
click at [723, 675] on button "queue Requests" at bounding box center [720, 675] width 106 height 37
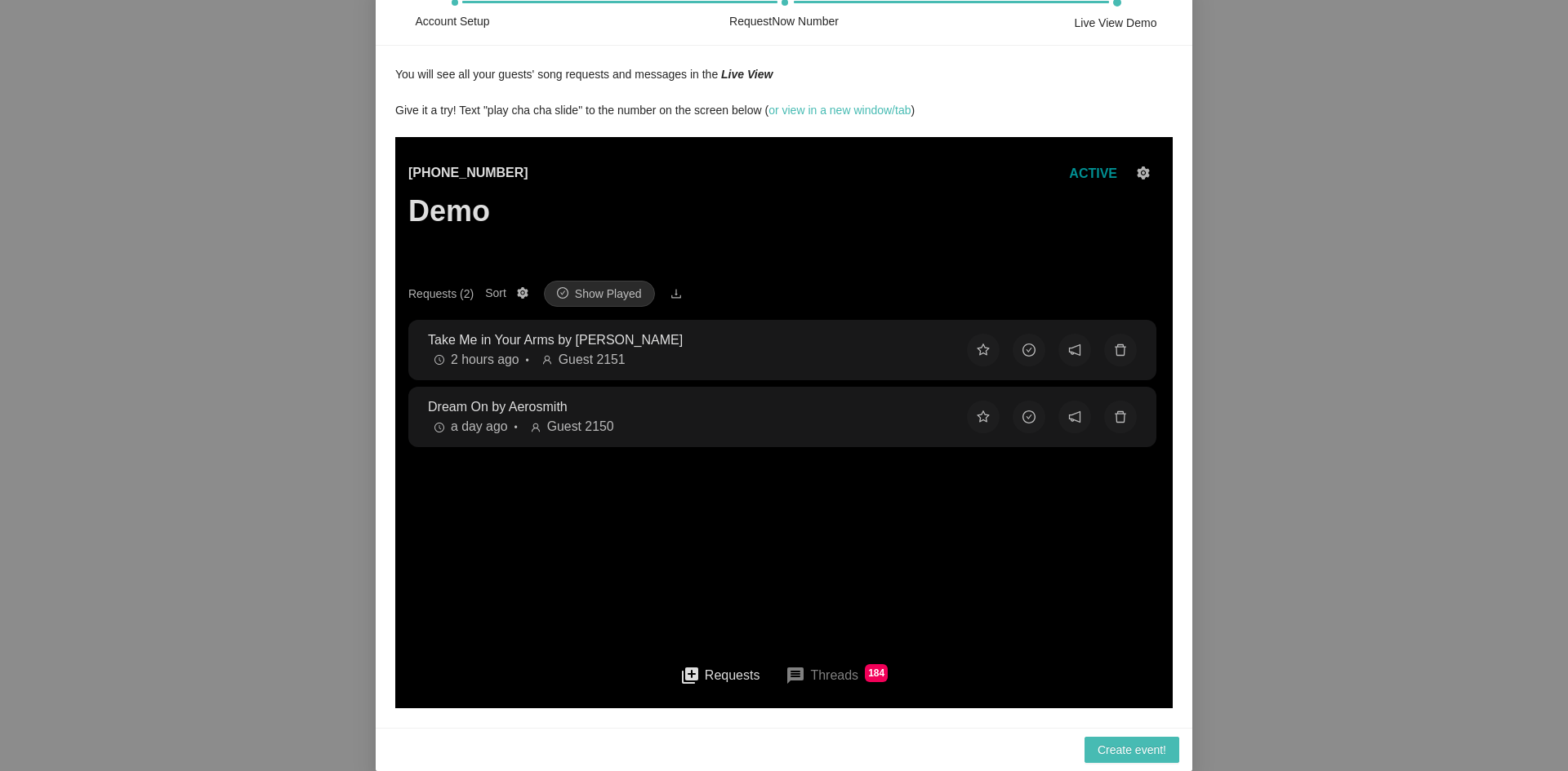
click at [825, 673] on button "message Threads 184" at bounding box center [836, 675] width 128 height 39
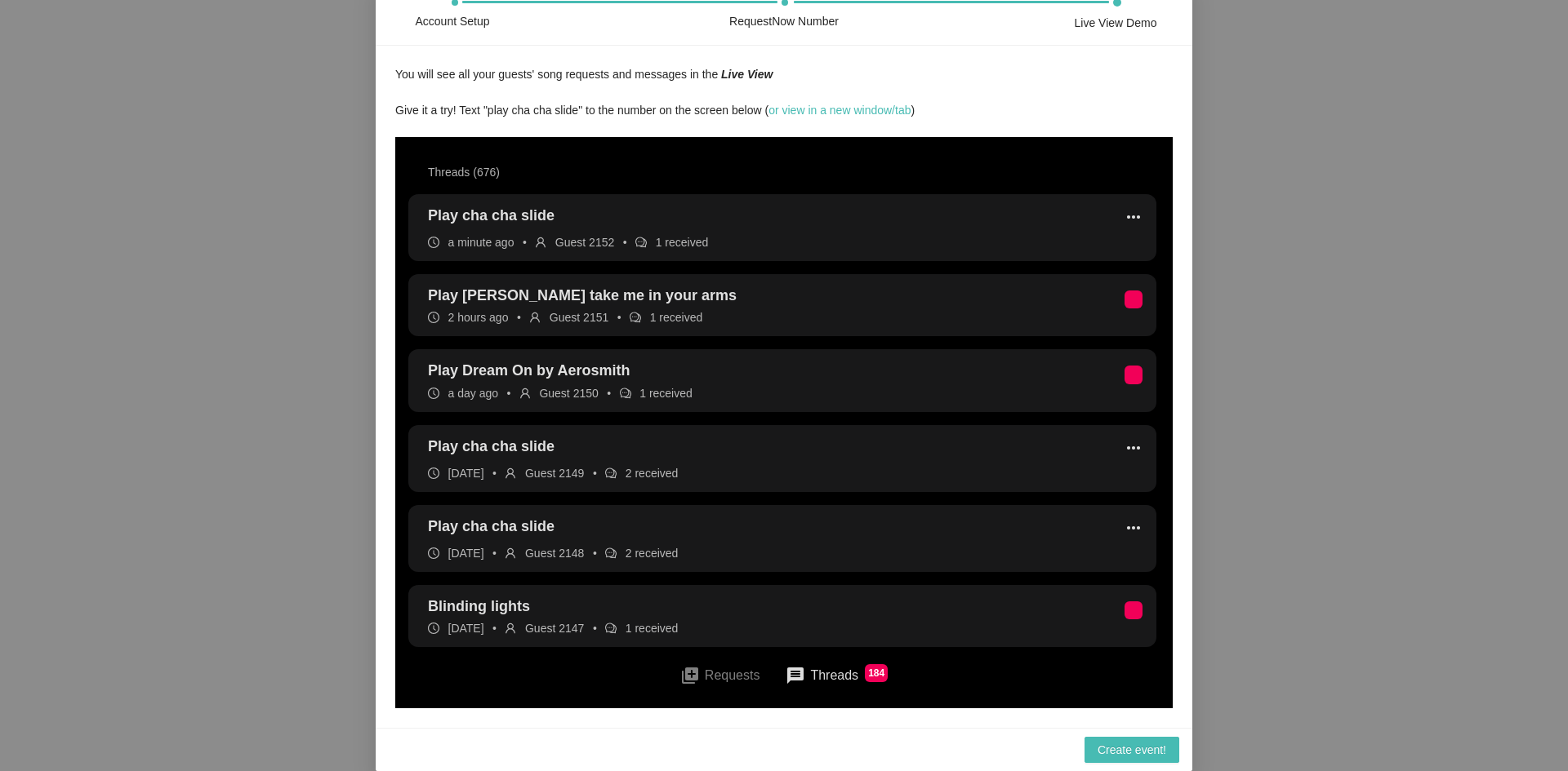
scroll to position [0, 0]
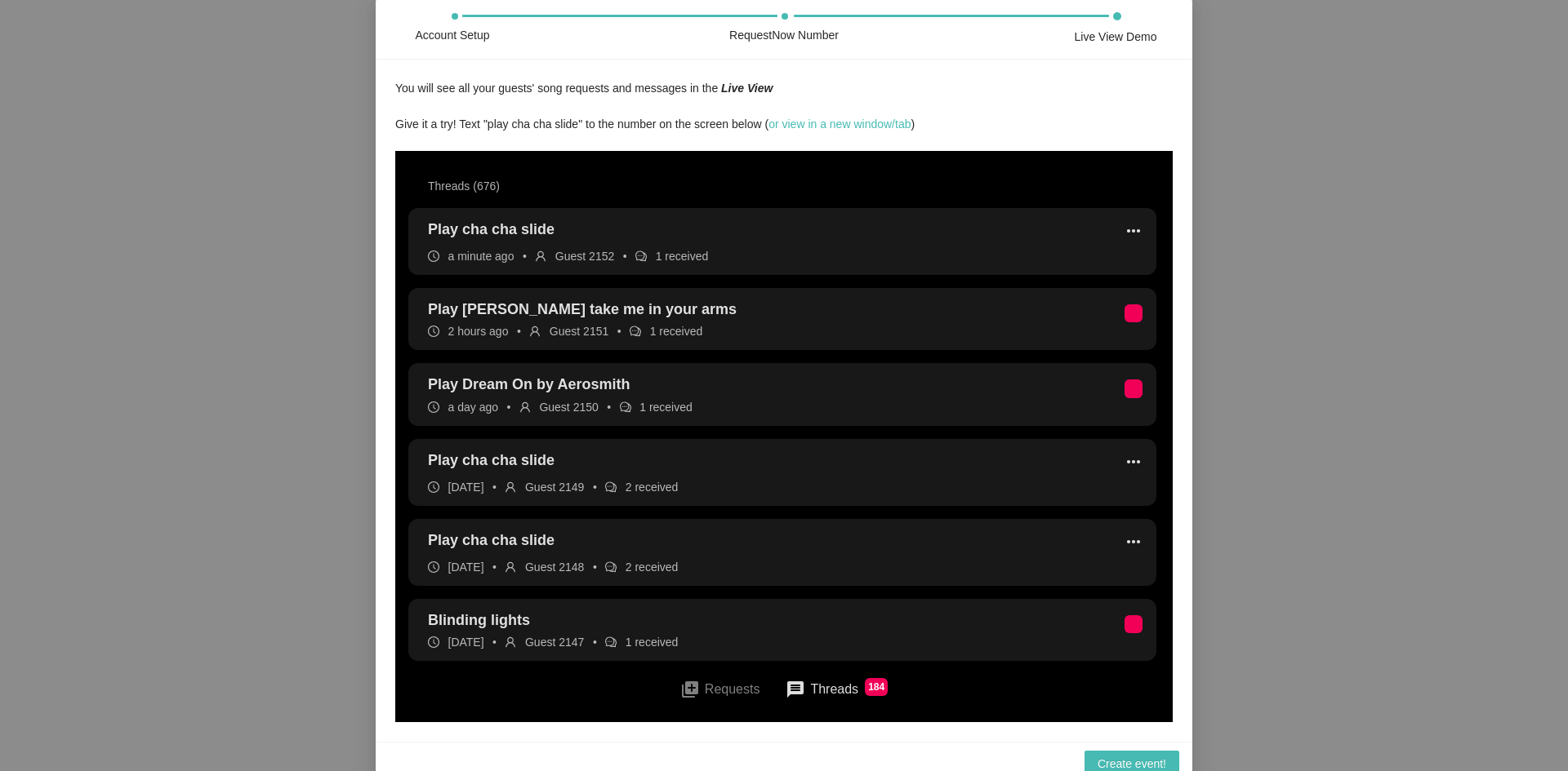
click at [955, 227] on li "Play cha cha slide more_horiz a minute ago • Guest 2152 • 1 received" at bounding box center [782, 242] width 748 height 67
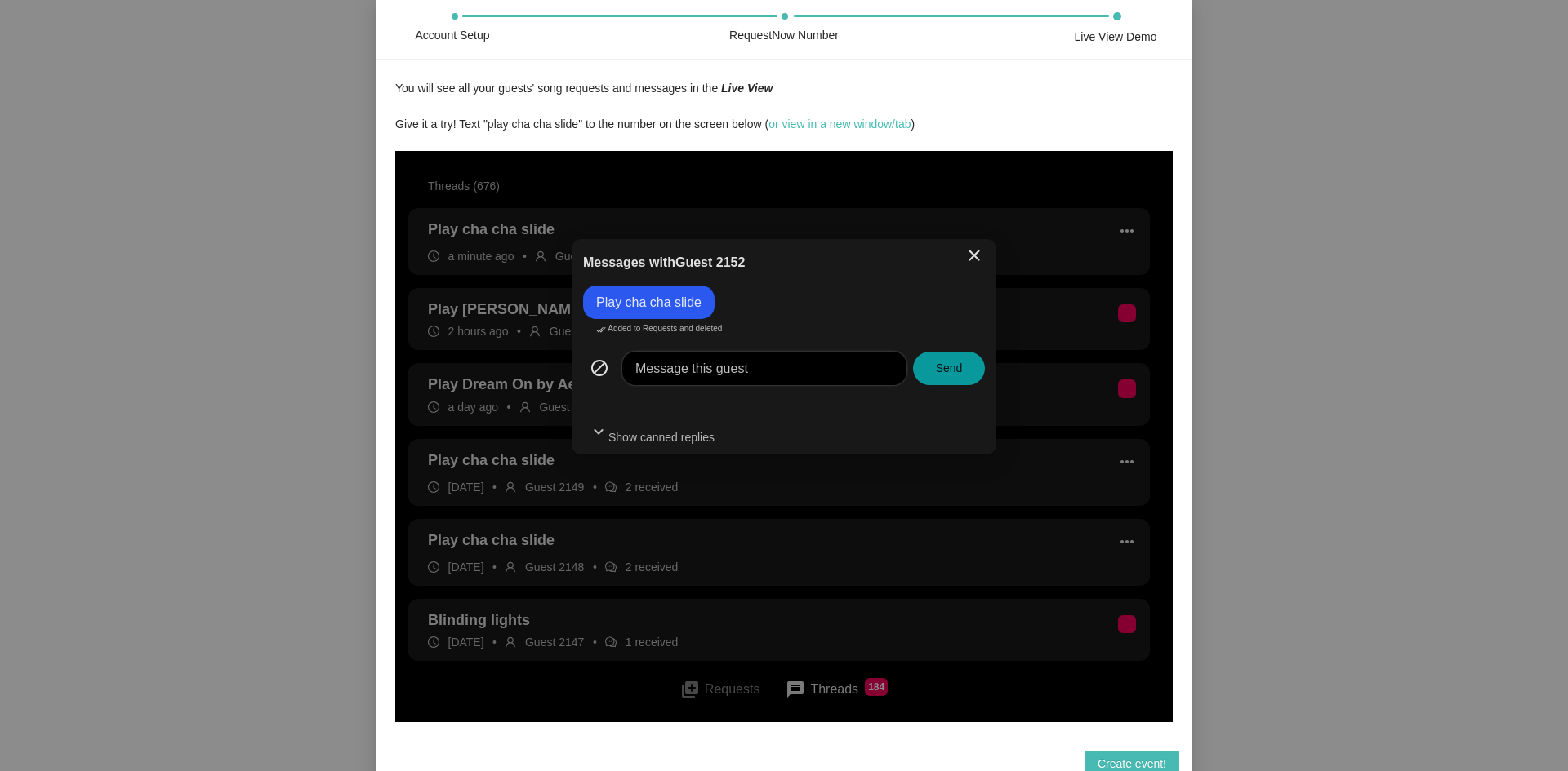
click at [950, 189] on div "close Messages with Guest 2152 Play cha cha slide done_all Added to Requests an…" at bounding box center [784, 436] width 777 height 571
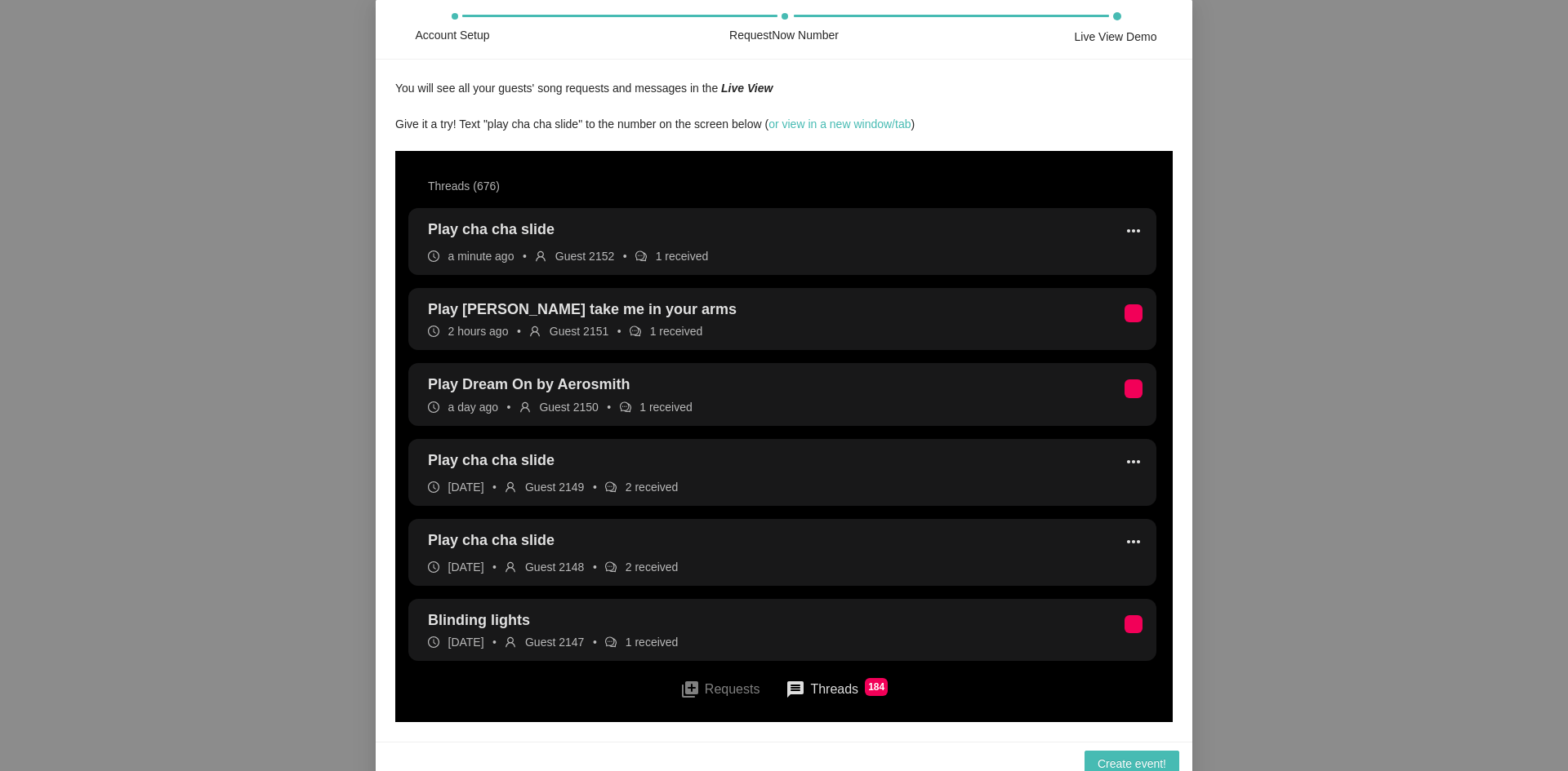
click at [732, 690] on button "queue Requests" at bounding box center [720, 689] width 106 height 37
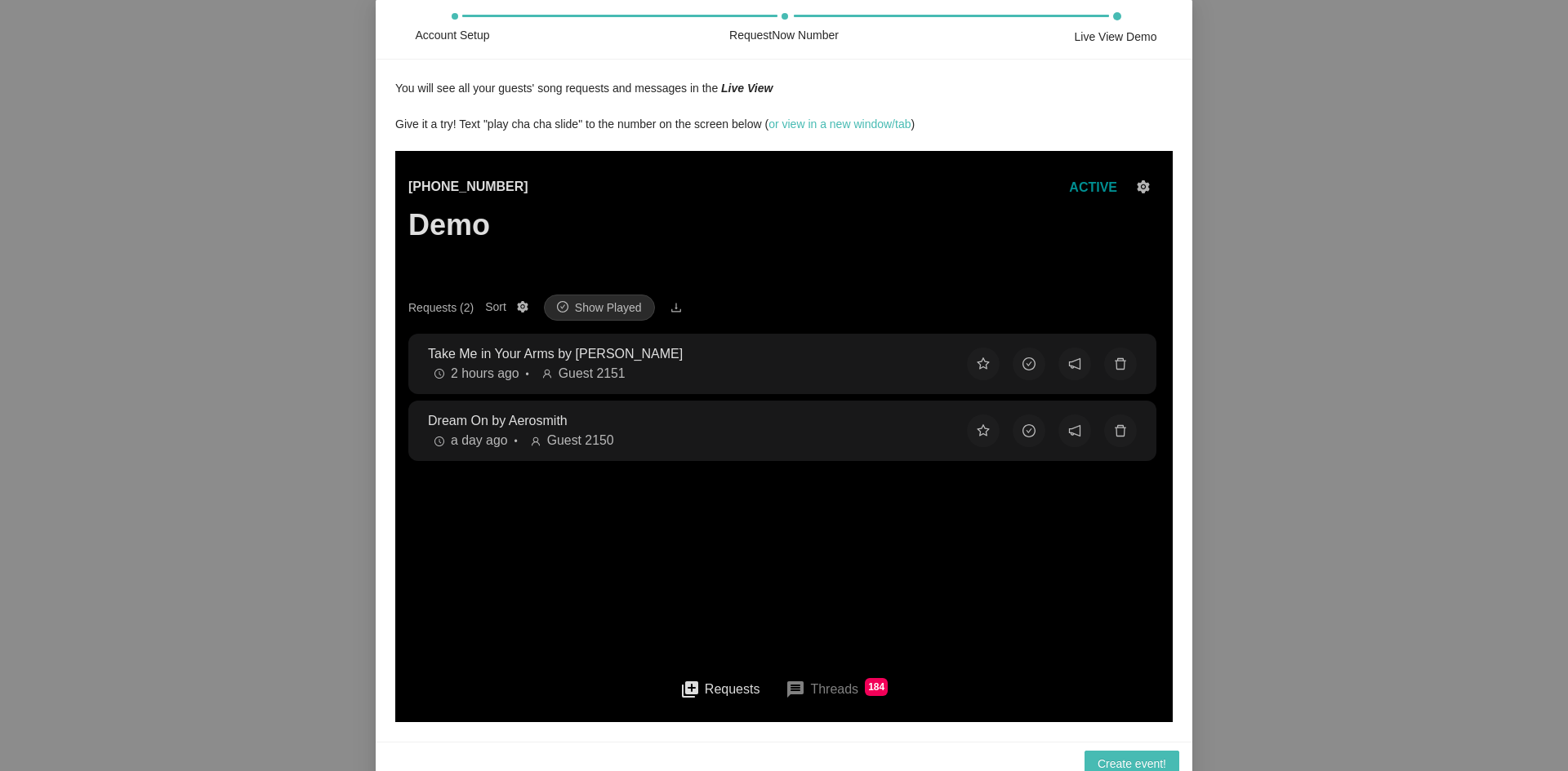
click at [695, 557] on main "(425) 657-3354 Demo ACTIVE Requests (2) Sort Show Played Take Me in Your Arms b…" at bounding box center [784, 454] width 751 height 607
click at [581, 292] on div "(425) 657-3354 Demo ACTIVE" at bounding box center [784, 236] width 751 height 118
click at [582, 299] on span "Show Played" at bounding box center [608, 308] width 67 height 18
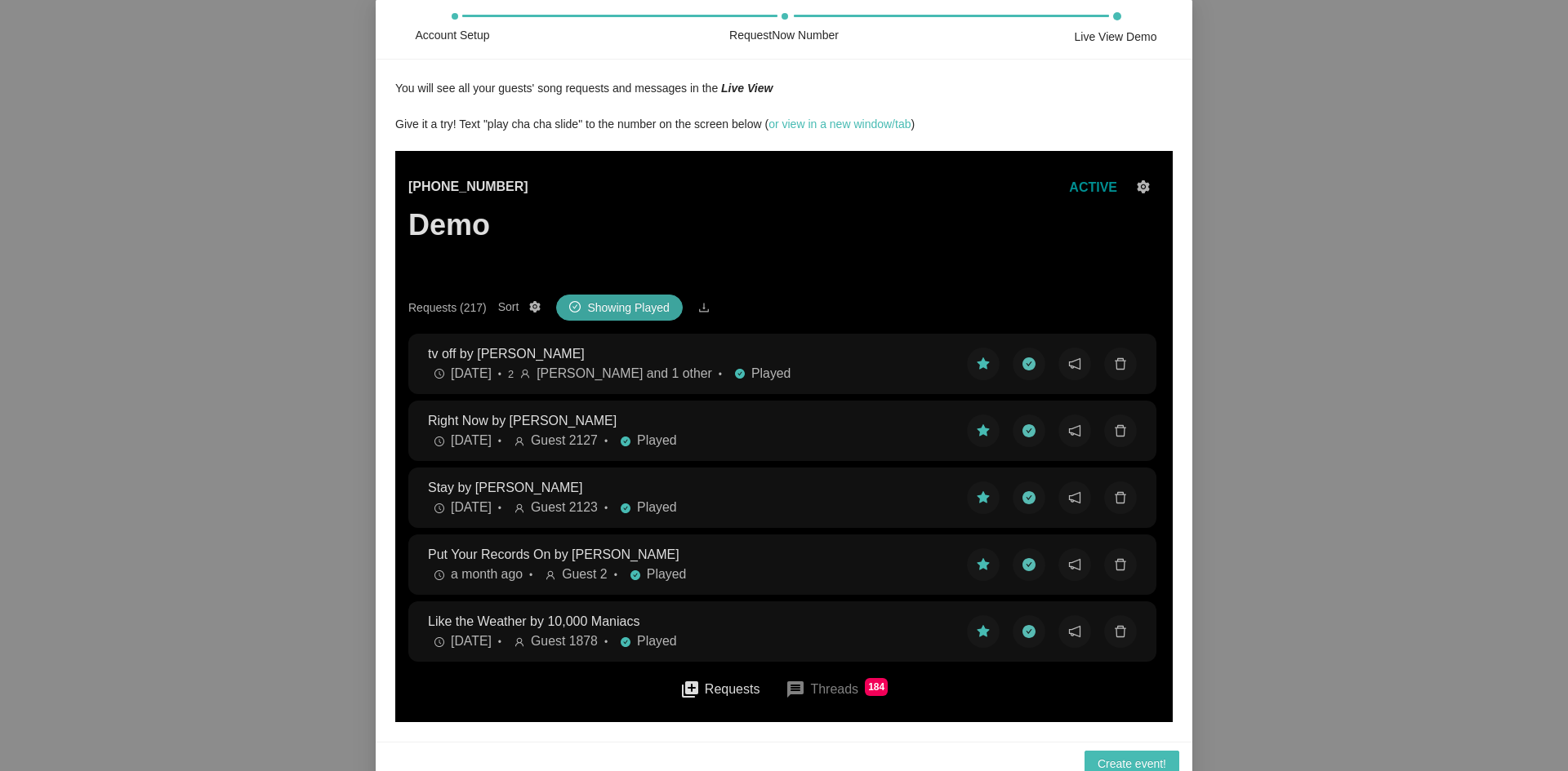
click at [587, 299] on span "Showing Played" at bounding box center [628, 308] width 82 height 18
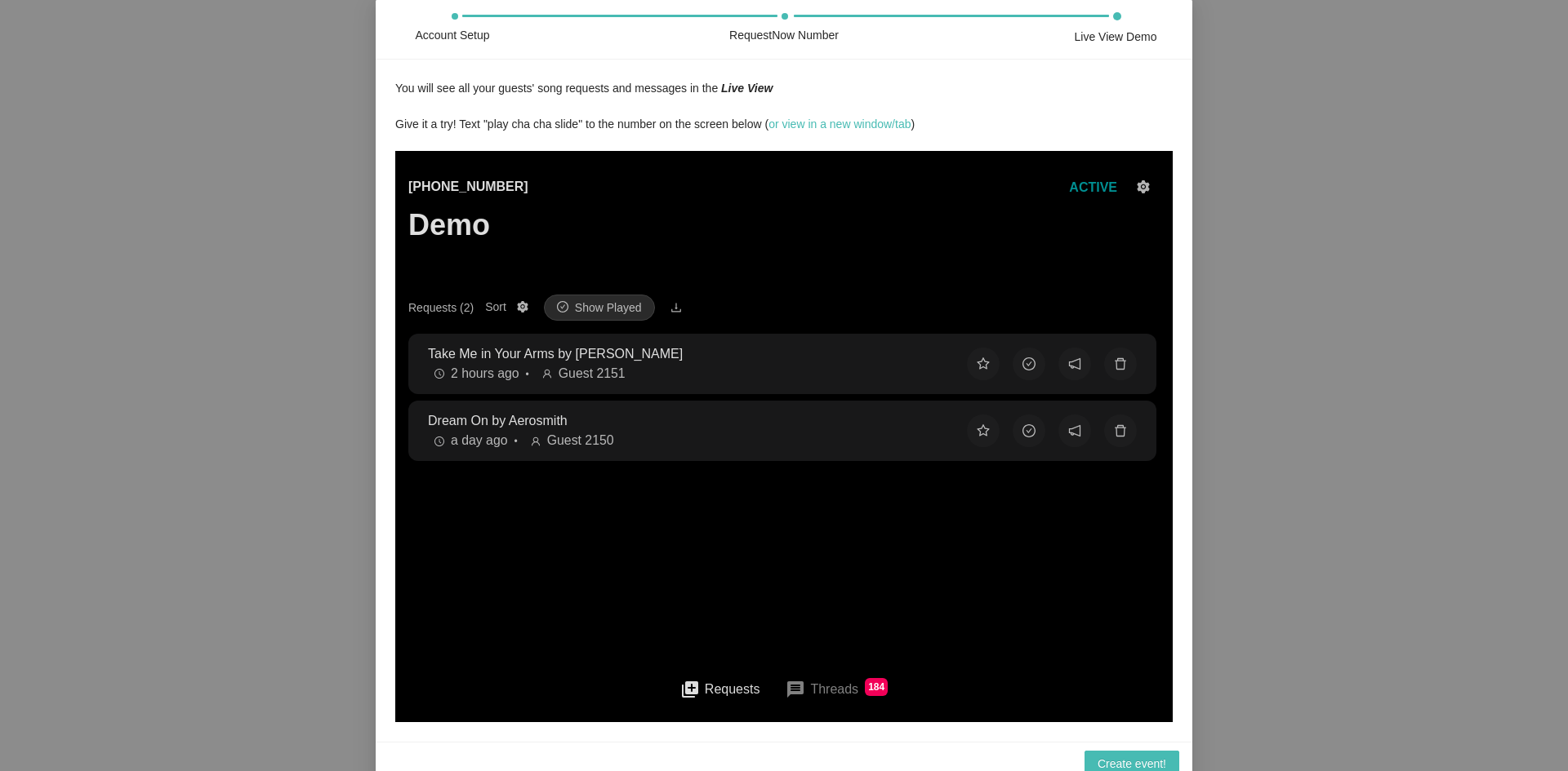
click at [835, 684] on button "message Threads 184" at bounding box center [836, 689] width 128 height 39
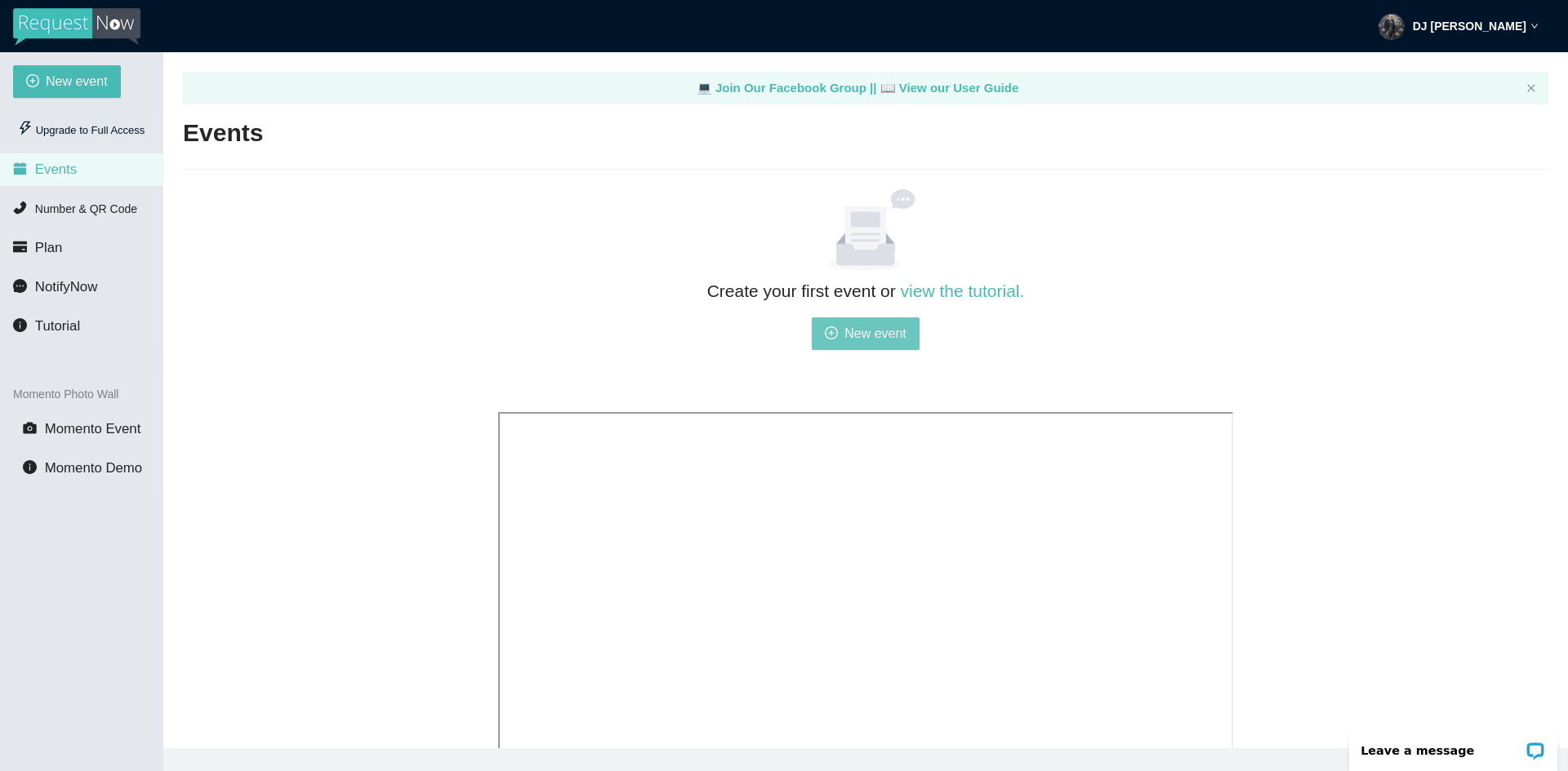
click at [878, 343] on span "New event" at bounding box center [875, 333] width 62 height 20
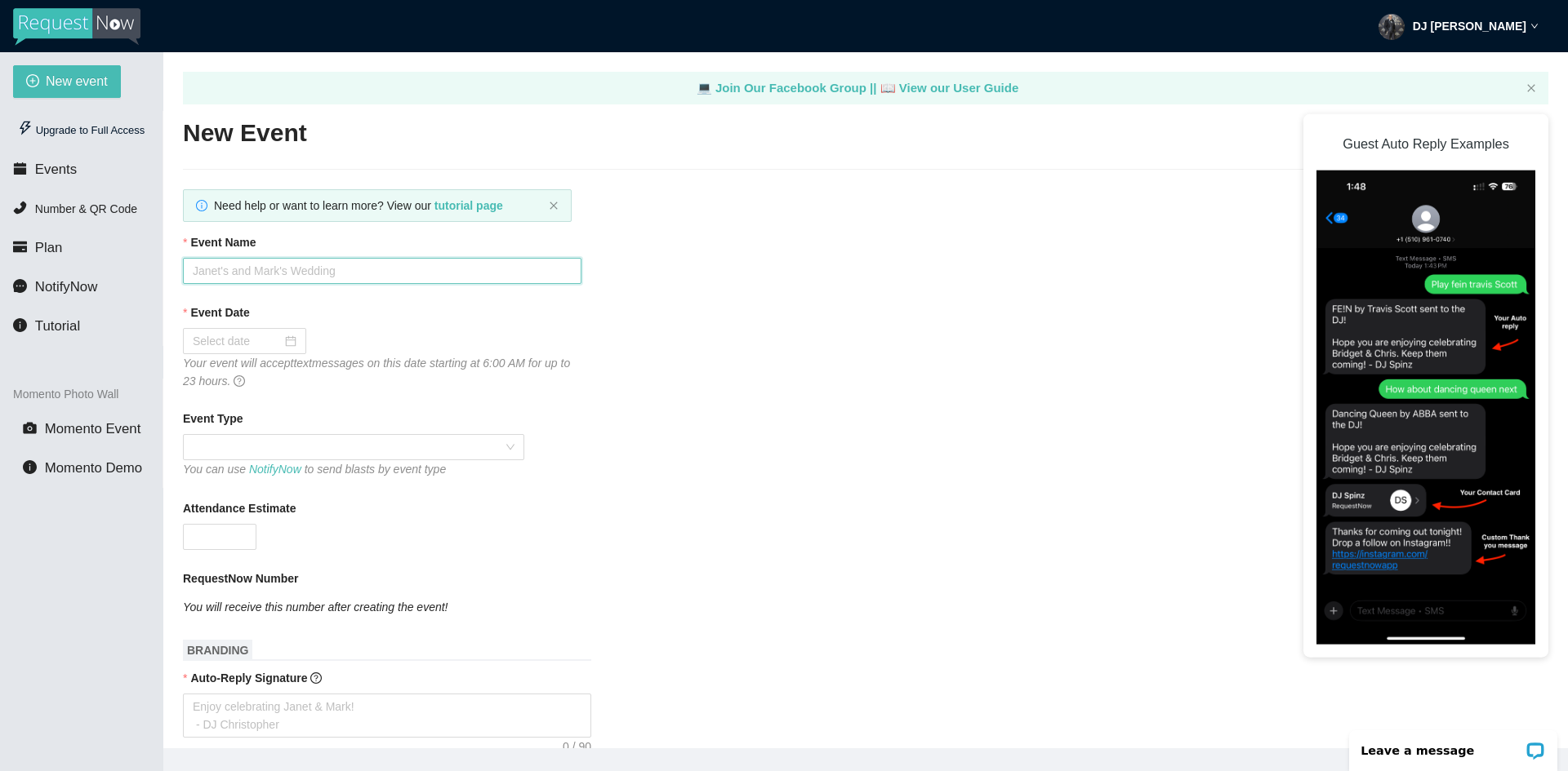
click at [331, 274] on input "Event Name" at bounding box center [382, 271] width 399 height 26
click at [855, 388] on div "Event Date Your event will accept text messages on this date starting at 6:00 A…" at bounding box center [865, 347] width 1365 height 87
click at [90, 215] on span "Number & QR Code" at bounding box center [86, 209] width 102 height 13
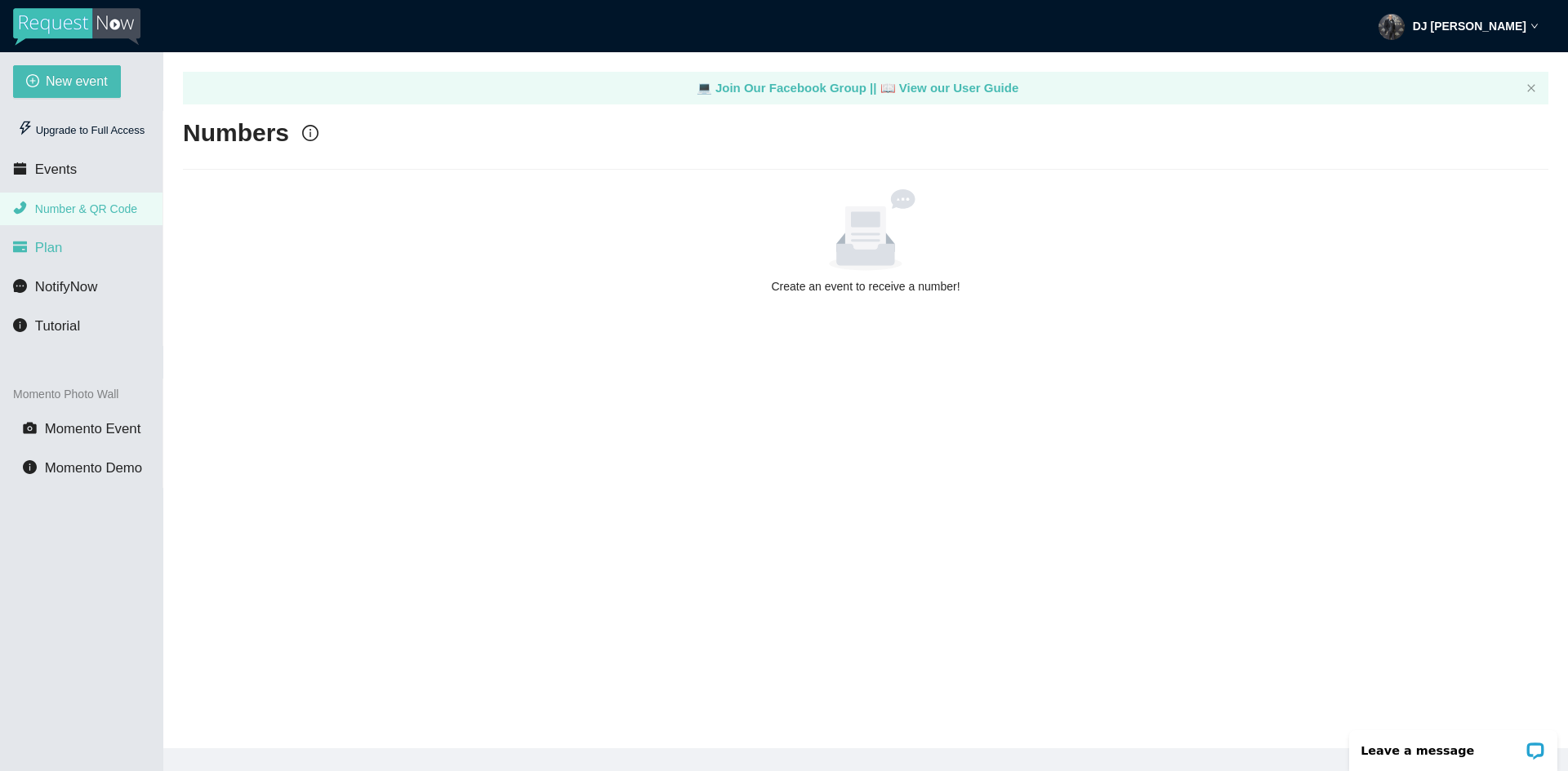
click at [53, 242] on span "Plan" at bounding box center [49, 247] width 28 height 16
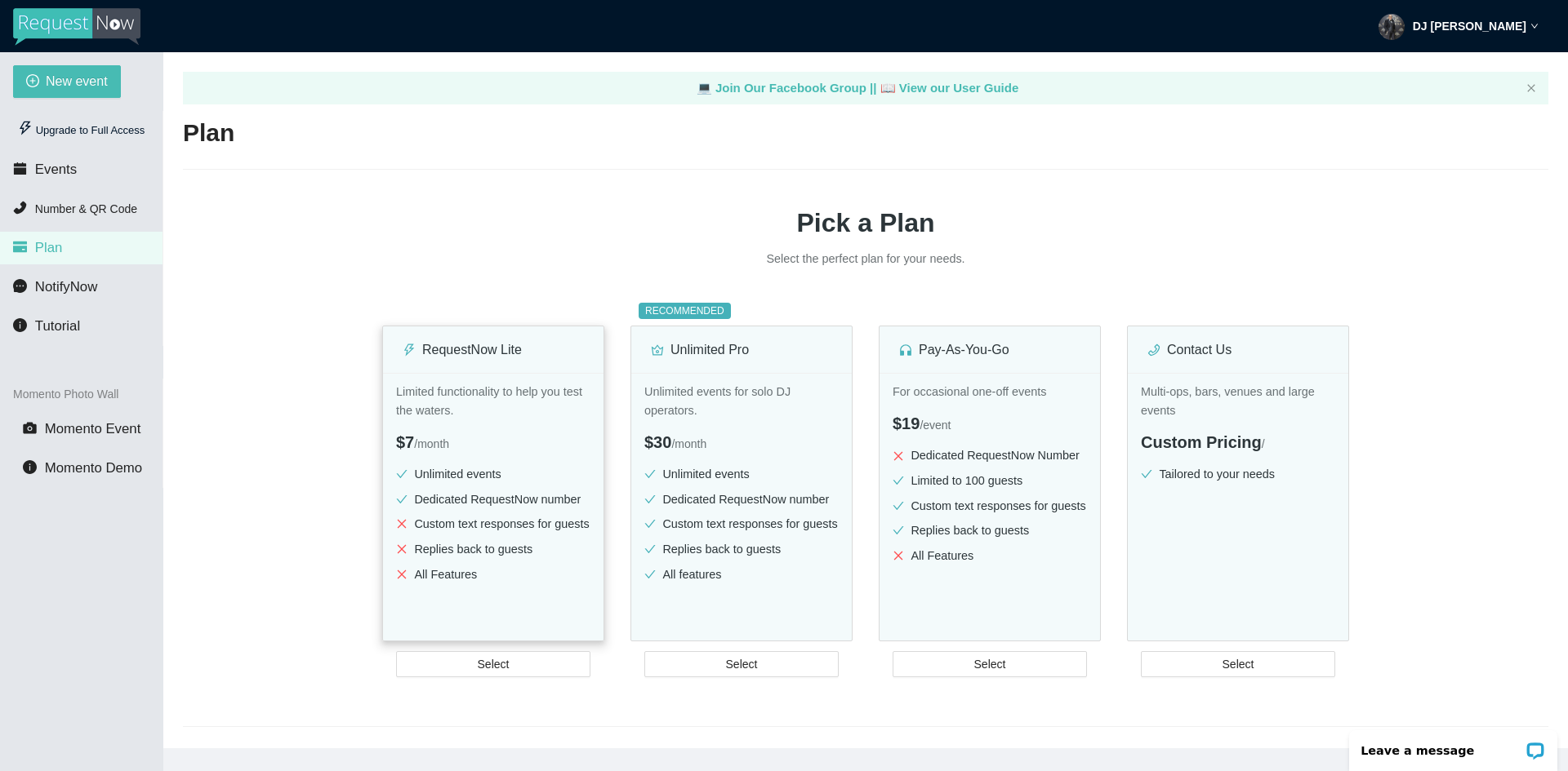
click at [447, 430] on div "$7 / month" at bounding box center [494, 443] width 194 height 25
click at [543, 660] on button "Select" at bounding box center [494, 664] width 194 height 26
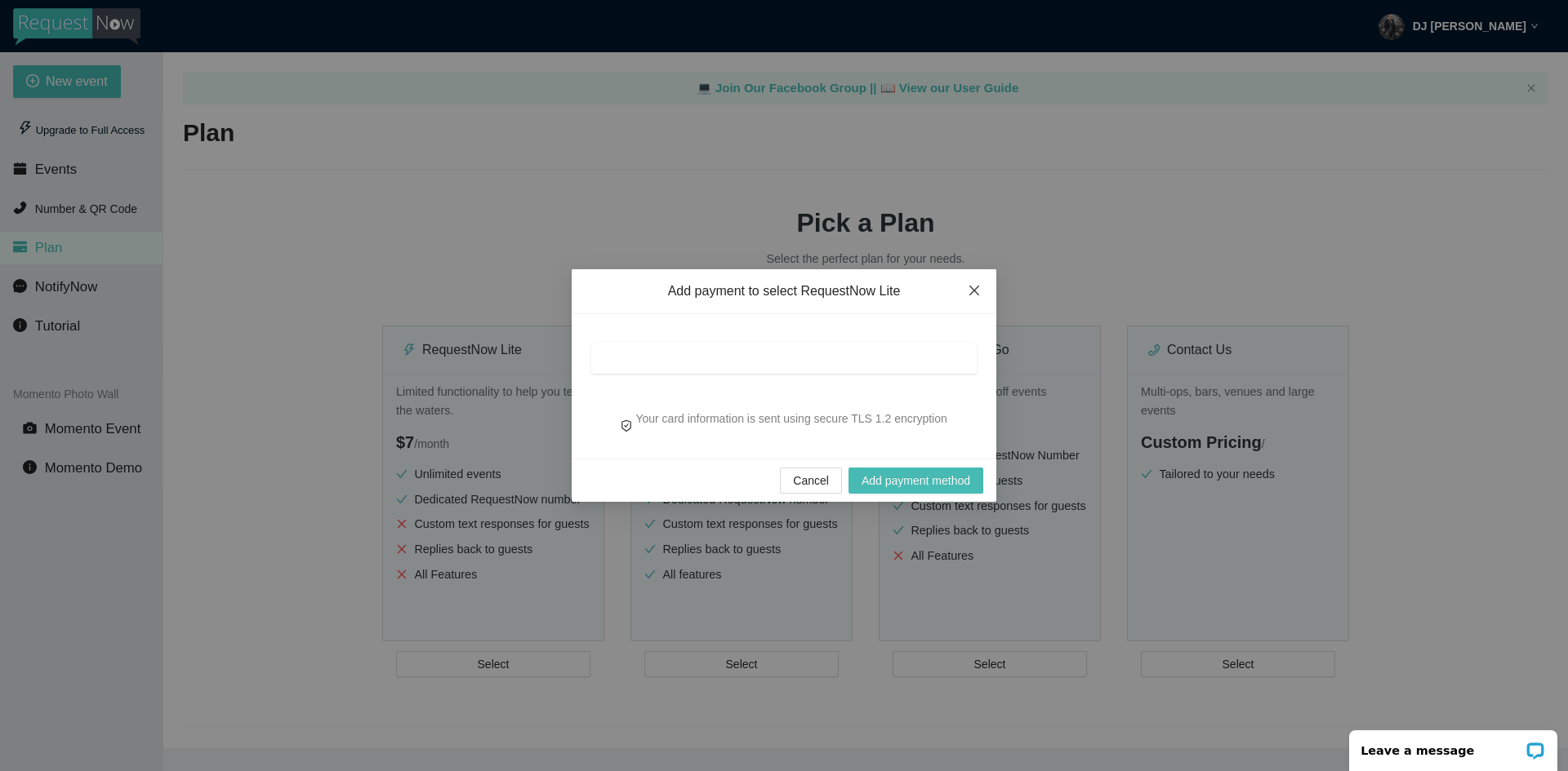
click at [972, 291] on icon "close" at bounding box center [974, 291] width 13 height 13
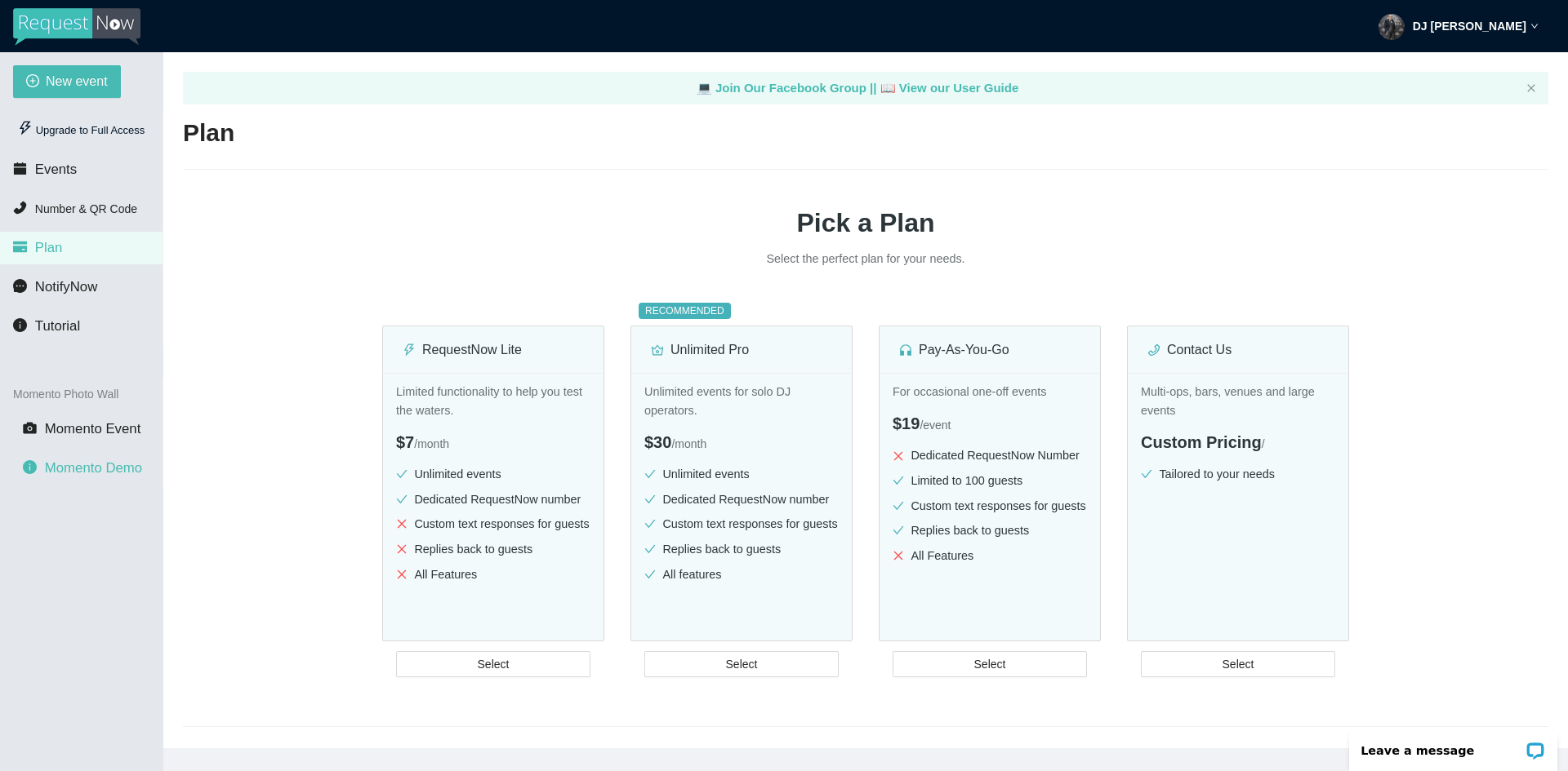
click at [90, 475] on span "Momento Demo" at bounding box center [93, 468] width 97 height 16
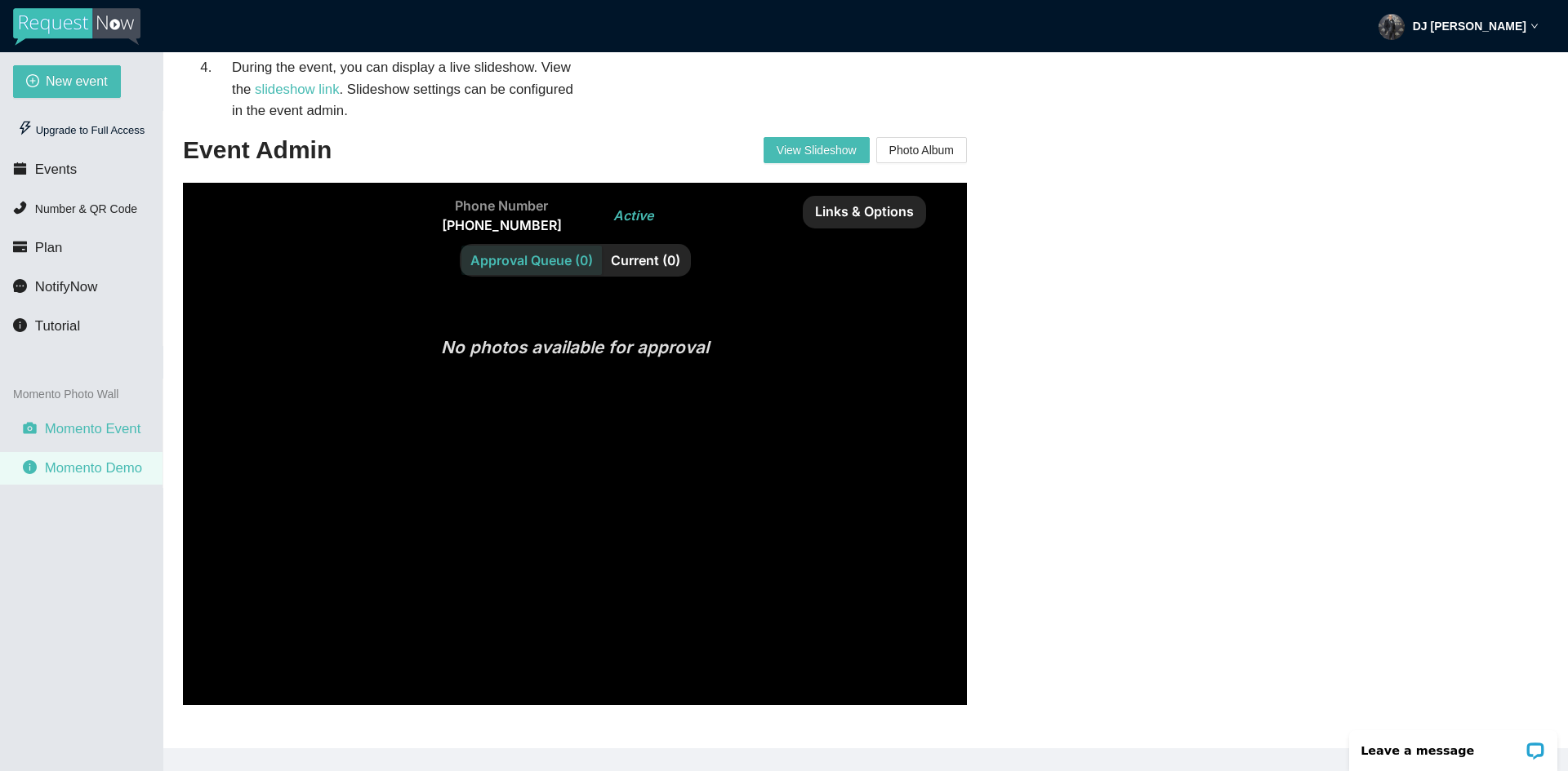
click at [70, 432] on span "Momento Event" at bounding box center [93, 429] width 96 height 16
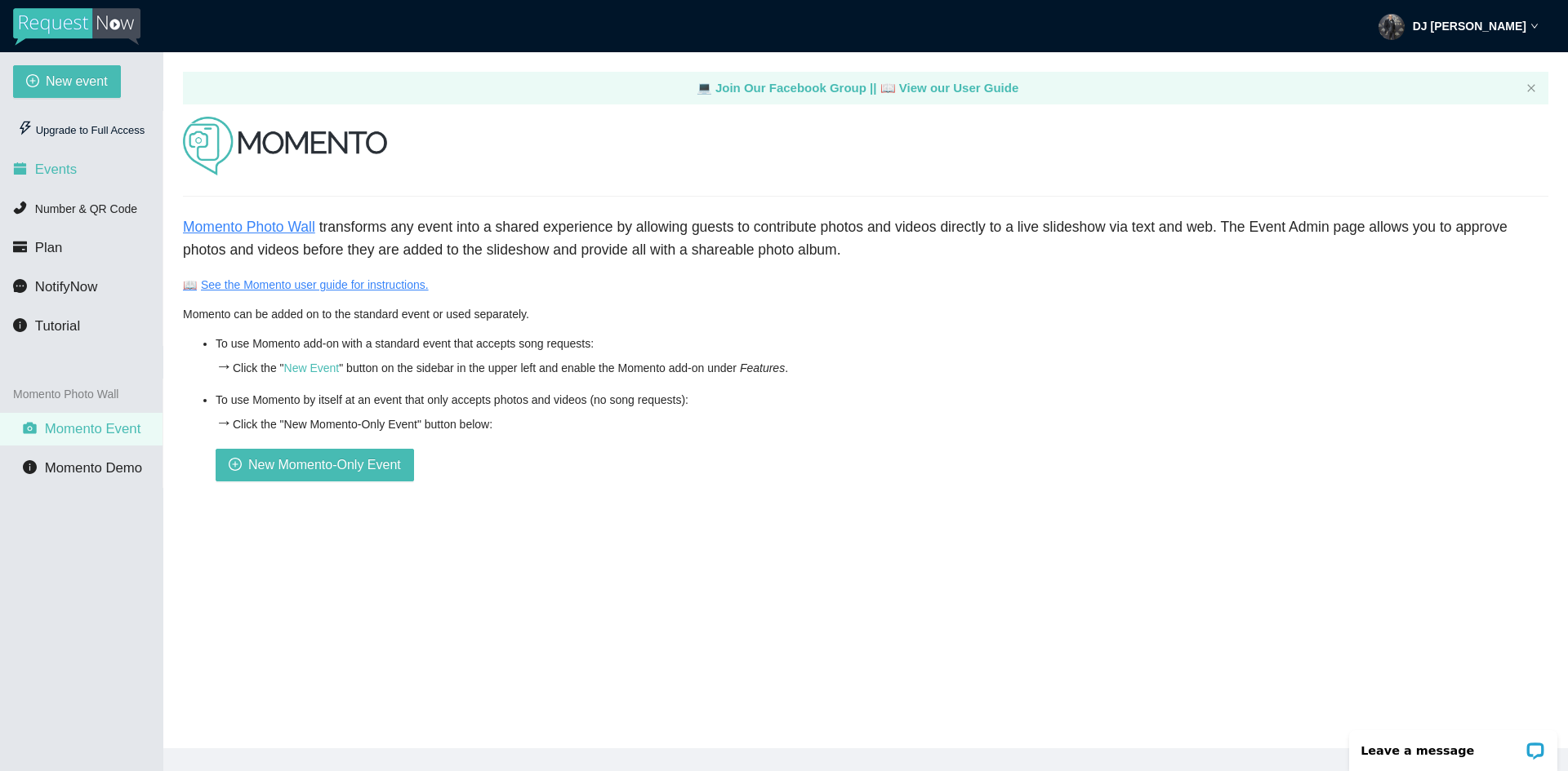
click at [62, 166] on span "Events" at bounding box center [56, 169] width 42 height 16
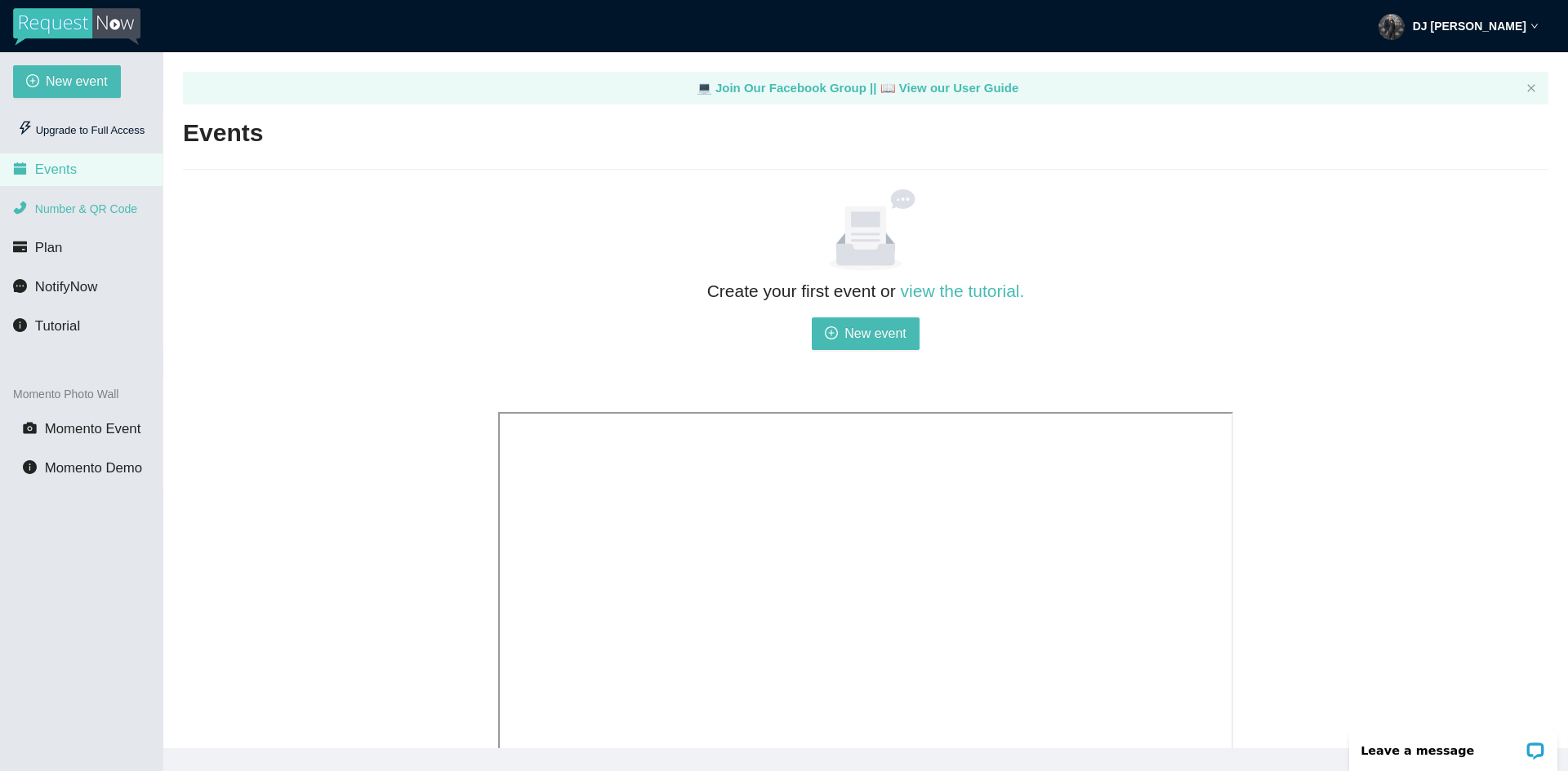
click at [84, 217] on li "Number & QR Code" at bounding box center [81, 209] width 163 height 33
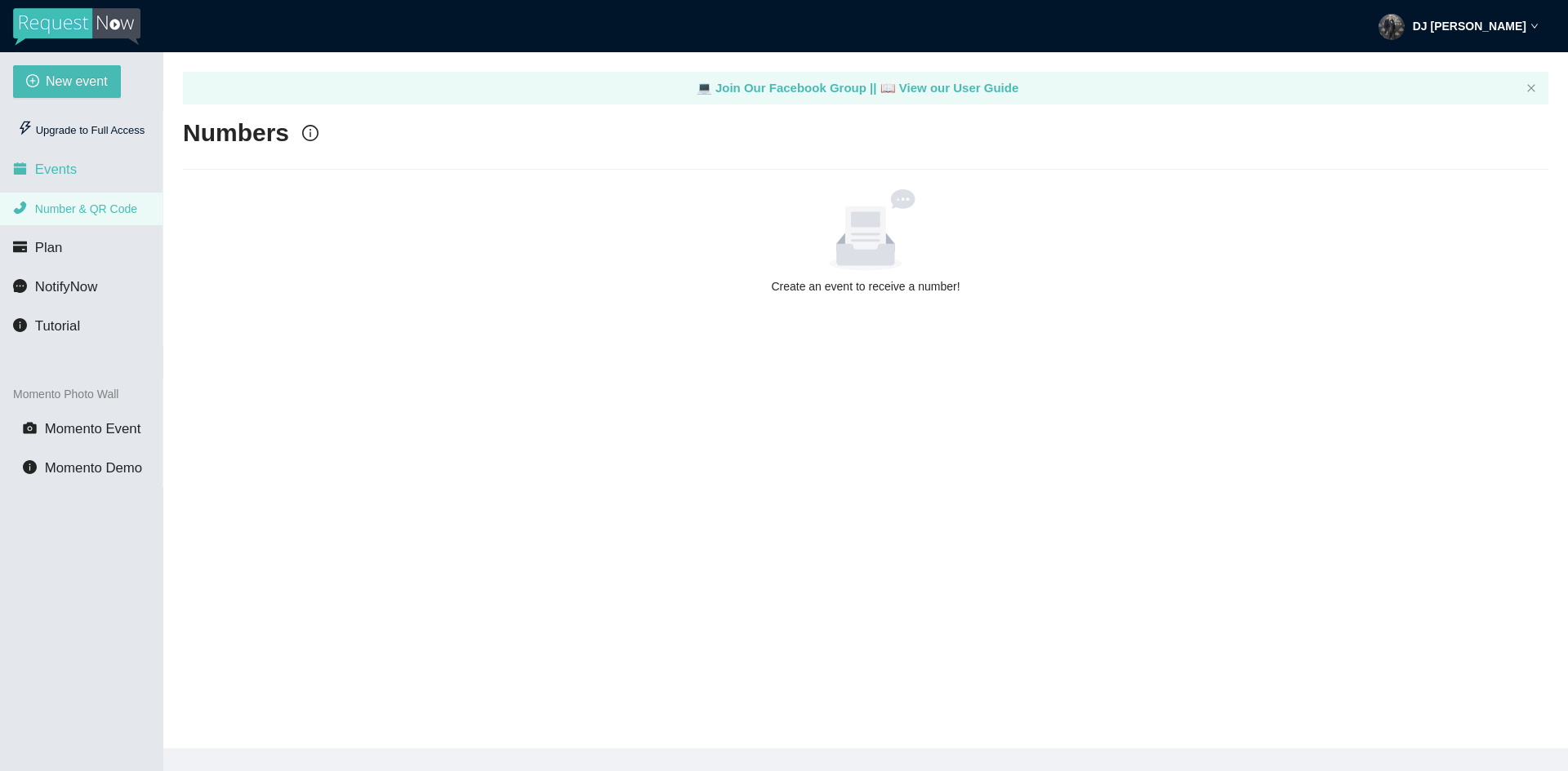
click at [92, 169] on li "Events" at bounding box center [81, 170] width 163 height 33
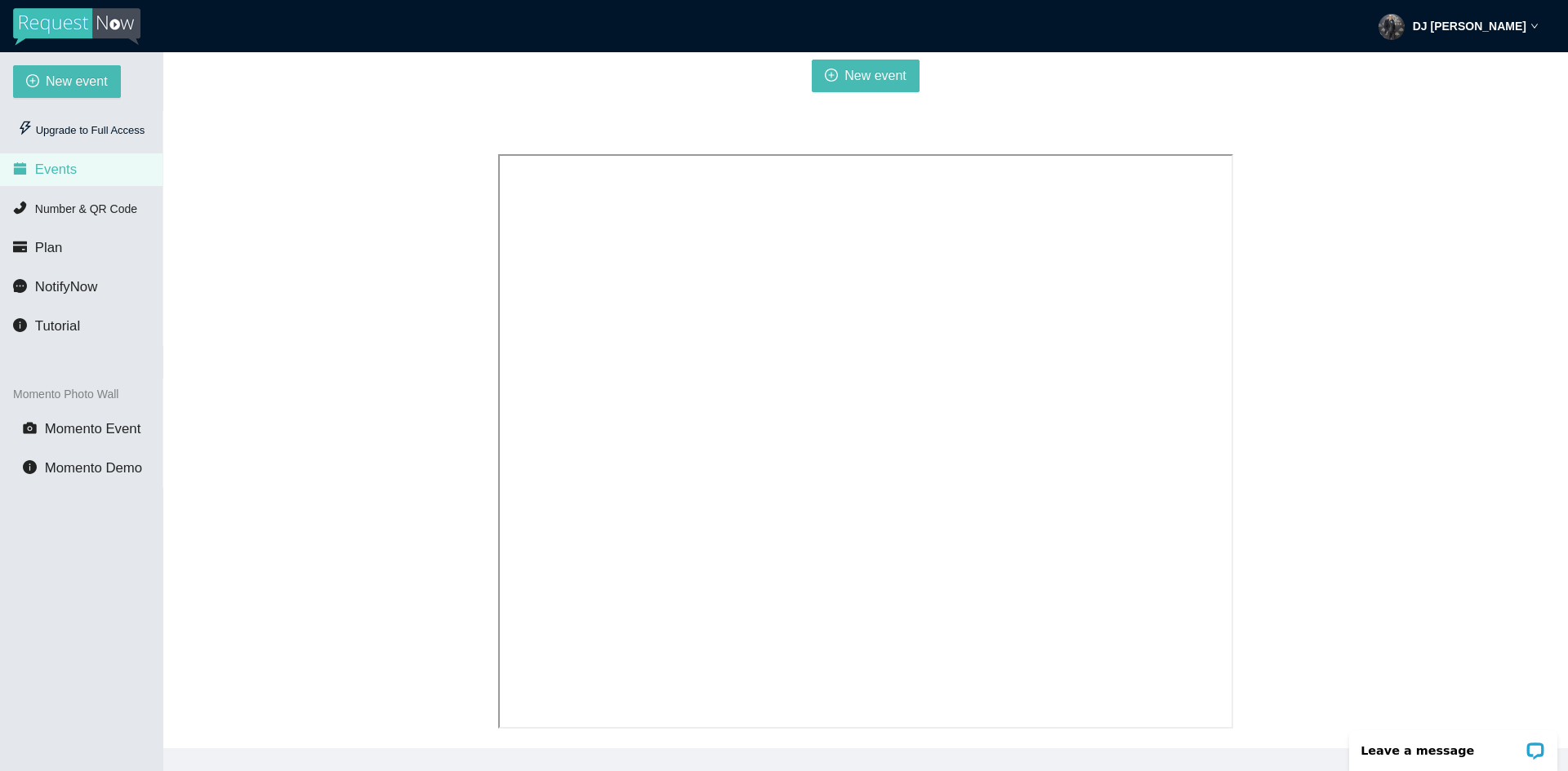
scroll to position [270, 0]
click at [72, 258] on li "Plan" at bounding box center [81, 248] width 163 height 33
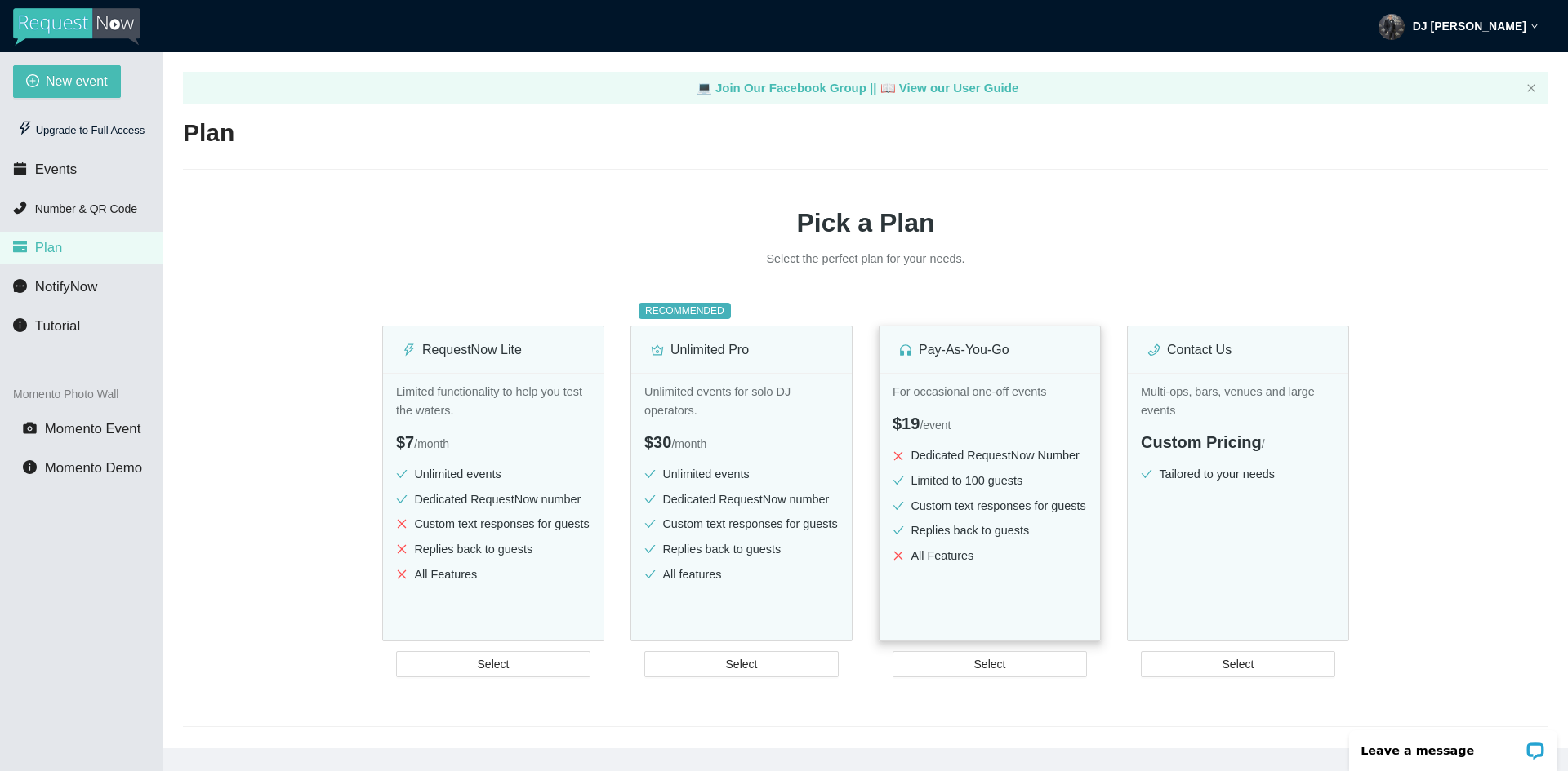
click at [1016, 595] on div "For occasional one-off events $19 / event Dedicated RequestNow Number Limited t…" at bounding box center [989, 530] width 221 height 314
click at [520, 661] on button "Select" at bounding box center [494, 664] width 194 height 26
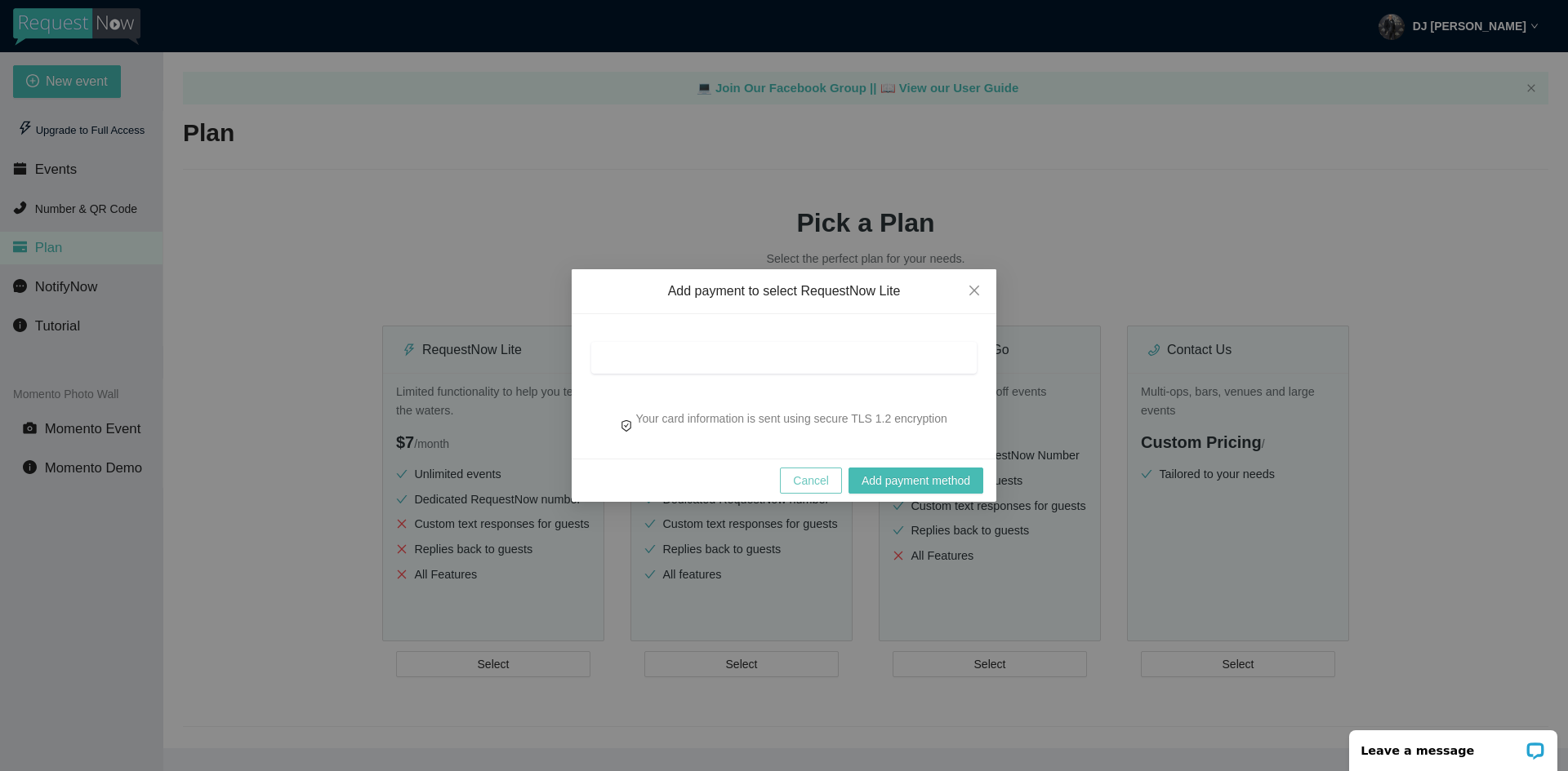
click at [802, 471] on button "Cancel" at bounding box center [811, 481] width 62 height 26
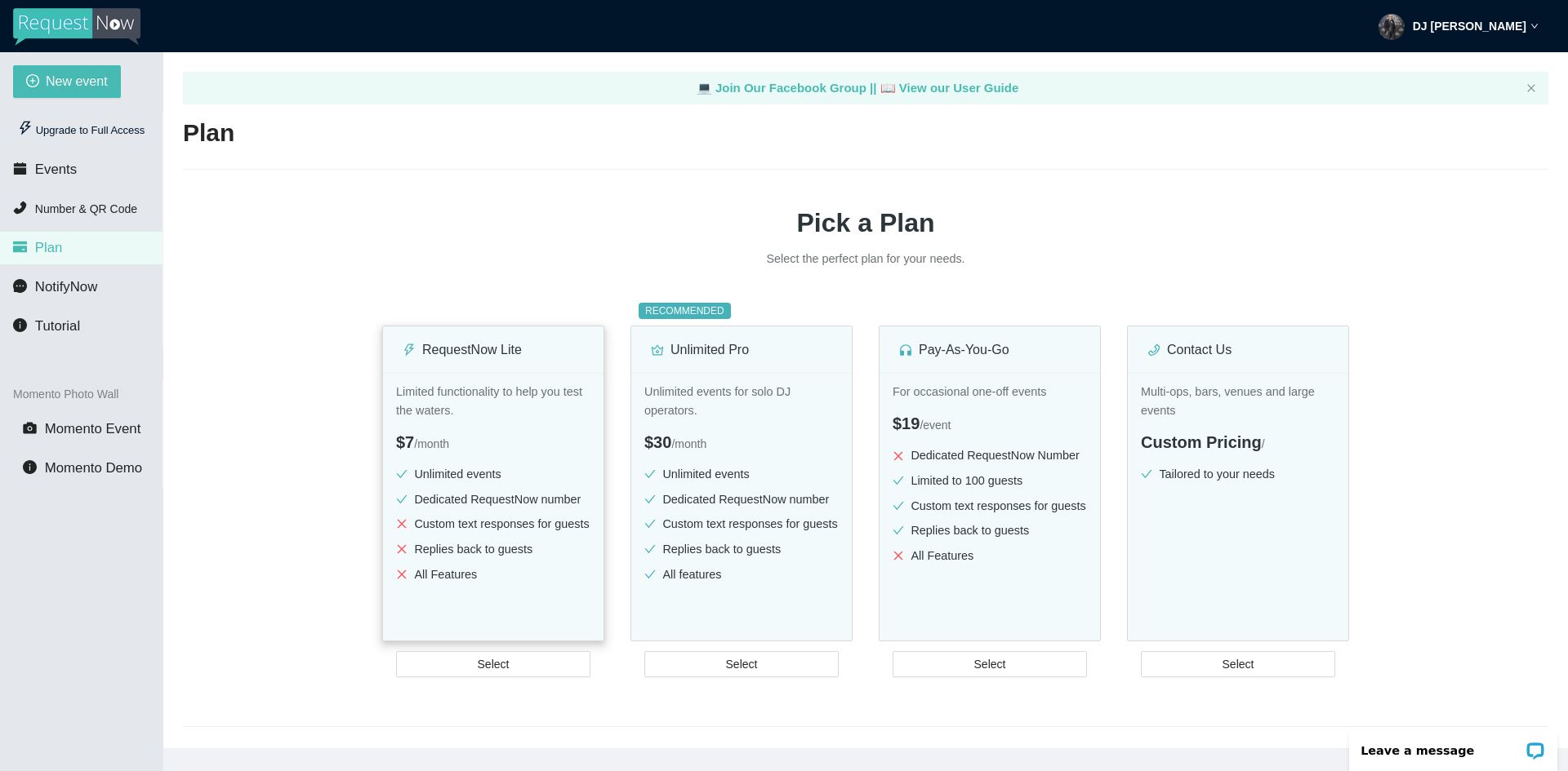
click at [458, 346] on div "RequestNow Lite" at bounding box center [494, 350] width 181 height 20
click at [87, 136] on div "Upgrade to Full Access" at bounding box center [81, 131] width 136 height 33
click at [59, 334] on span "Tutorial" at bounding box center [57, 326] width 45 height 16
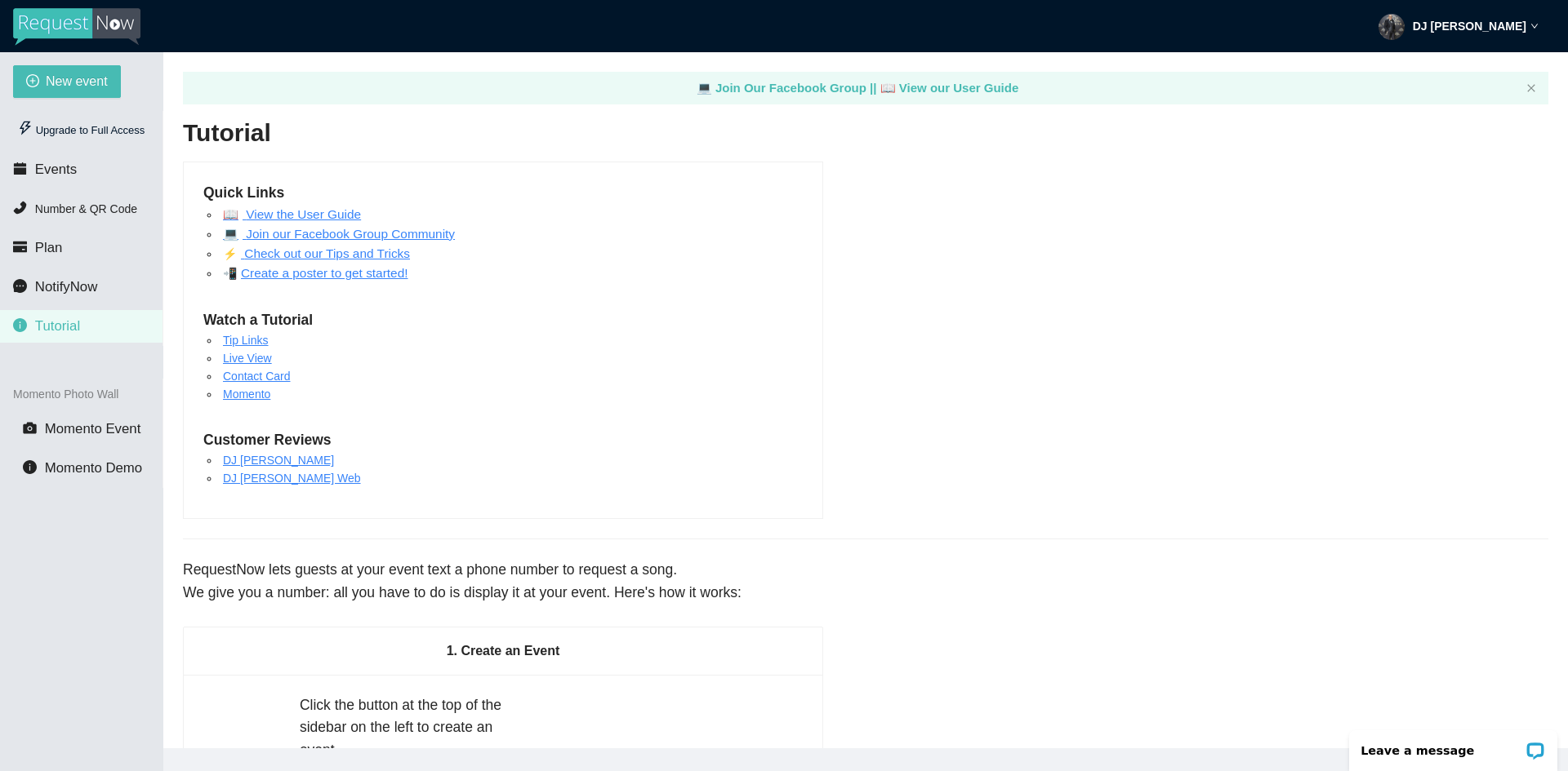
click at [241, 340] on link "Tip Links" at bounding box center [246, 341] width 46 height 13
drag, startPoint x: 944, startPoint y: 359, endPoint x: 846, endPoint y: 138, distance: 241.8
click at [42, 246] on span "Plan" at bounding box center [49, 247] width 28 height 16
